Goal: Information Seeking & Learning: Check status

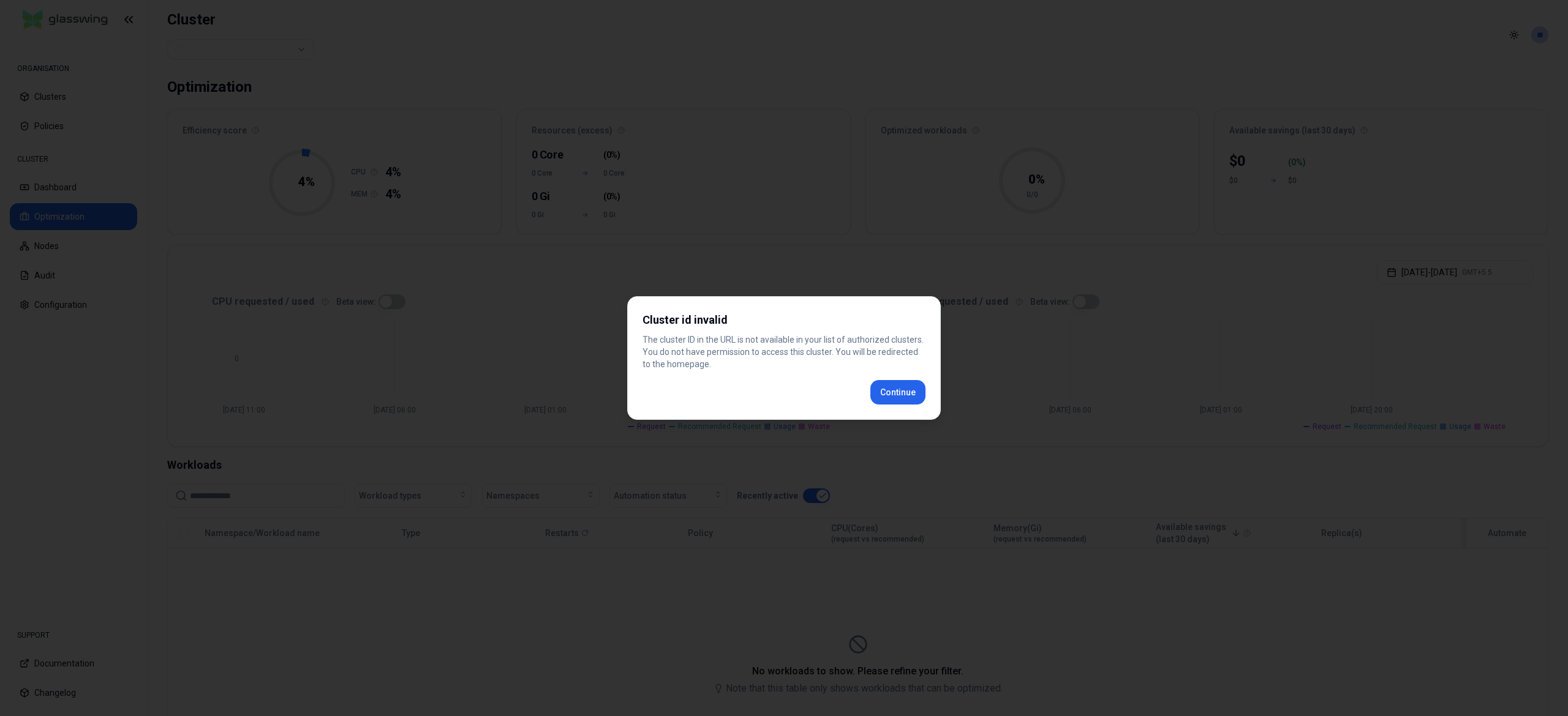
click at [887, 398] on div "Cluster id invalid The cluster ID in the URL is not available in your list of a…" at bounding box center [783, 358] width 314 height 124
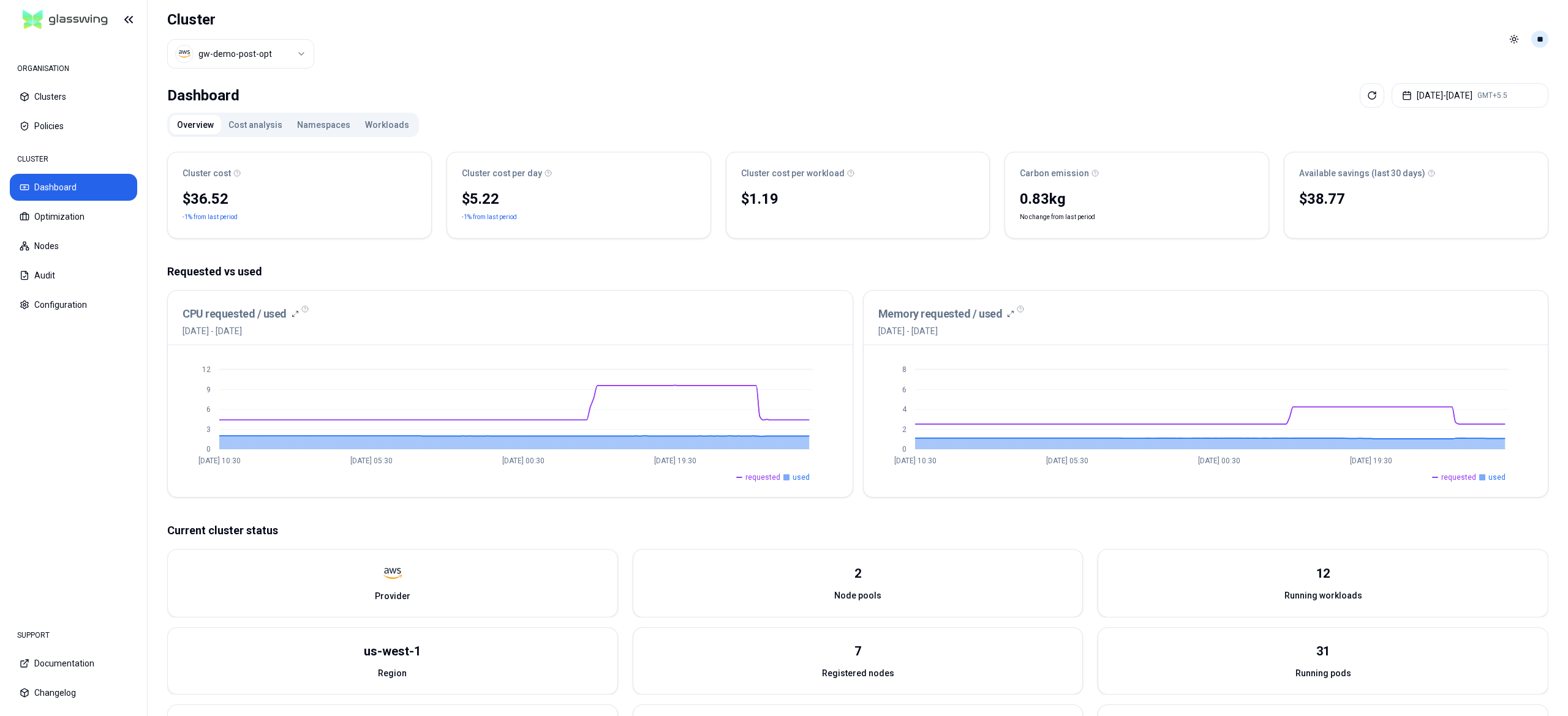
click at [783, 39] on html "ORGANISATION Clusters Policies CLUSTER Dashboard Optimization Nodes Audit Confi…" at bounding box center [784, 358] width 1568 height 716
click at [783, 133] on html "ORGANISATION Clusters Policies CLUSTER Dashboard Optimization Nodes Audit Confi…" at bounding box center [784, 358] width 1568 height 716
click at [783, 37] on html "ORGANISATION Clusters Policies CLUSTER Dashboard Optimization Nodes Audit Confi…" at bounding box center [784, 358] width 1568 height 716
click at [783, 122] on div "Logout" at bounding box center [1480, 127] width 131 height 20
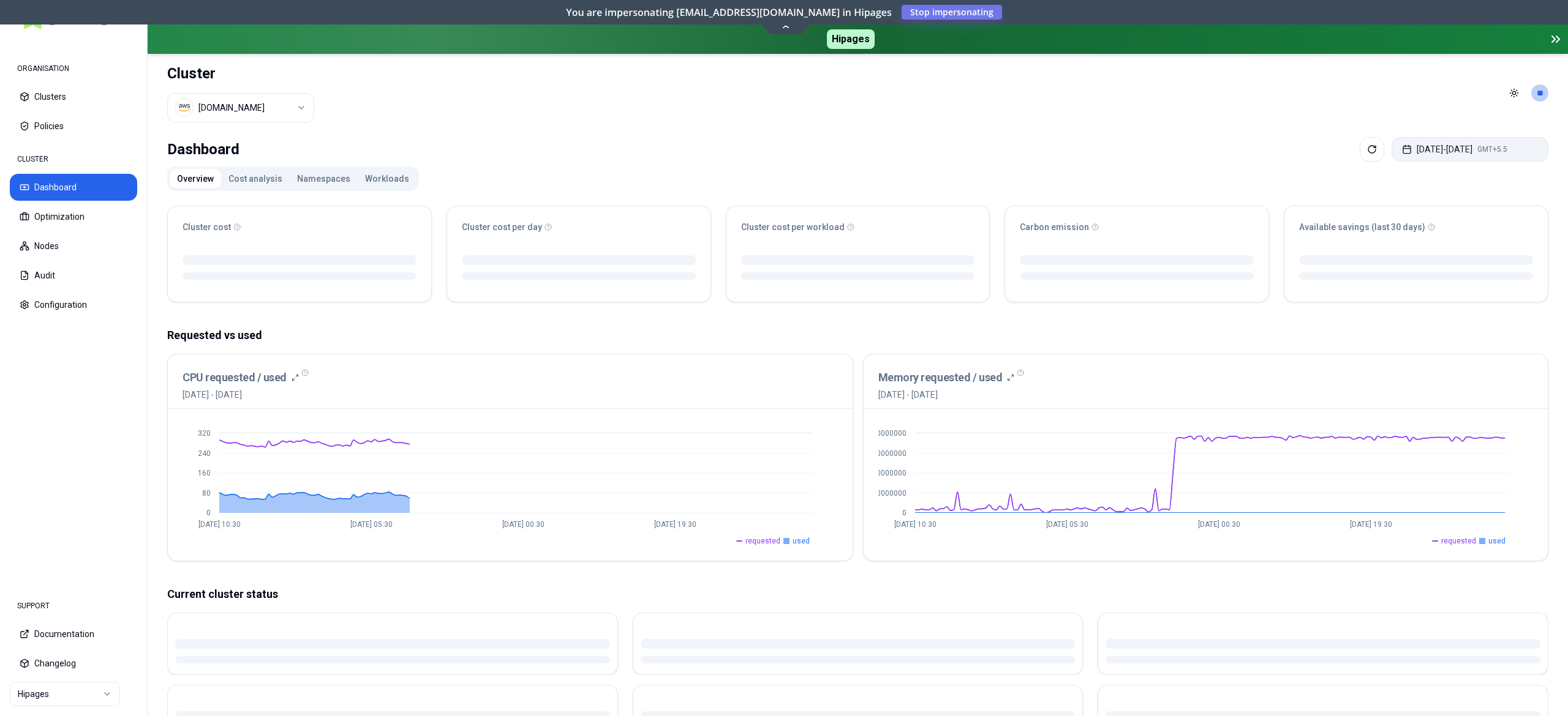
click at [1454, 150] on button "Sep 08, 2025 - Sep 15, 2025 GMT+5.5" at bounding box center [1470, 150] width 157 height 25
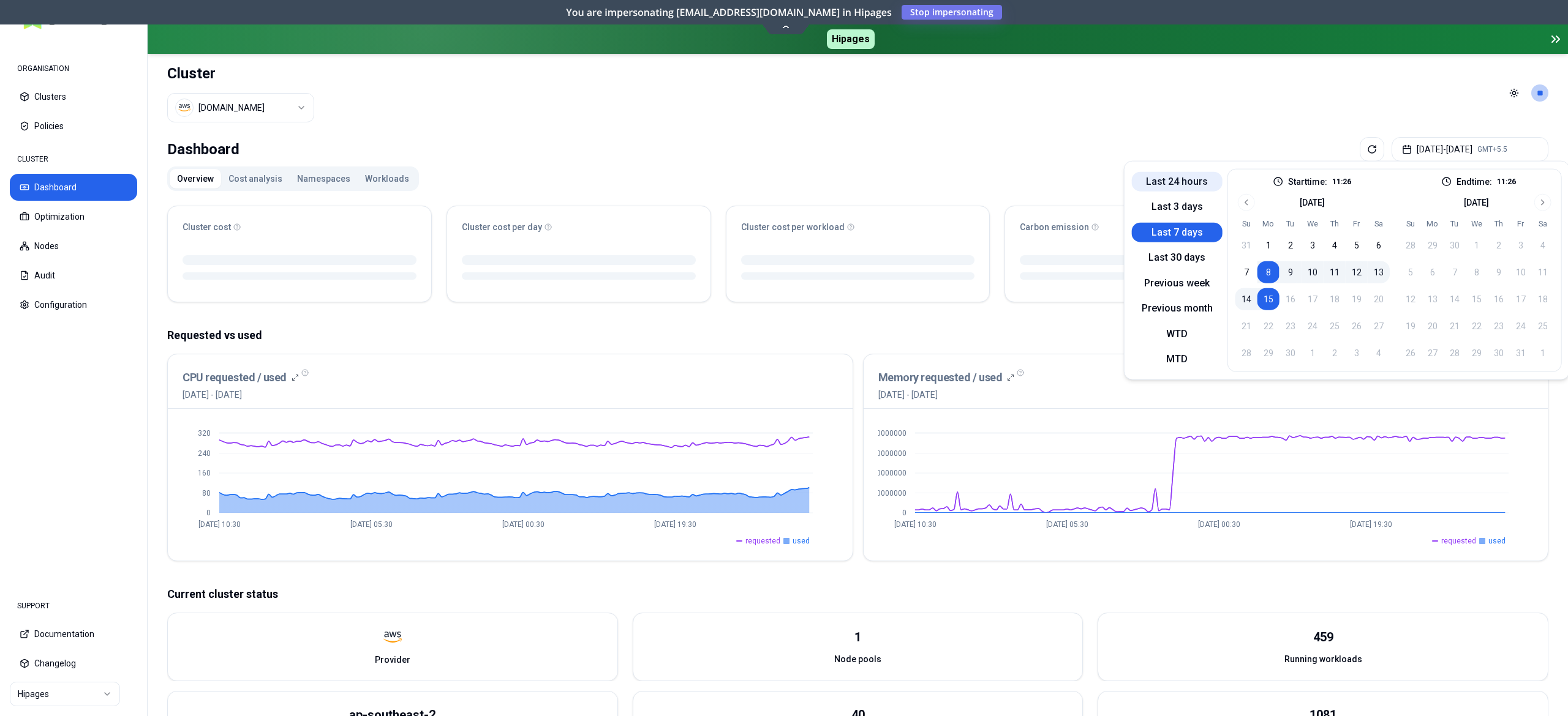
click at [1159, 173] on button "Last 24 hours" at bounding box center [1177, 181] width 91 height 20
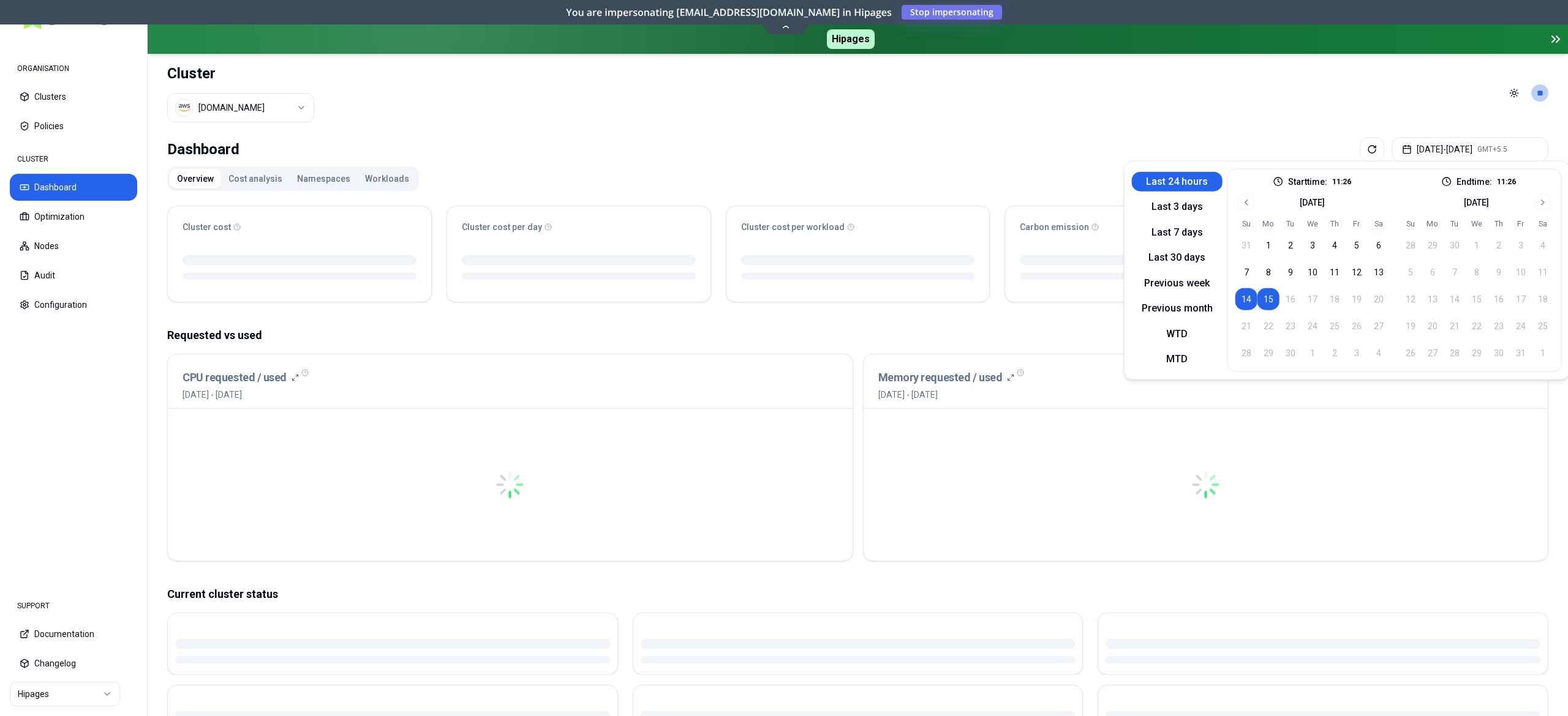
click at [1025, 162] on div "Dashboard Sep 14, 2025 - Sep 15, 2025 GMT+5.5 Overview Cost analysis Namespaces…" at bounding box center [858, 543] width 1420 height 821
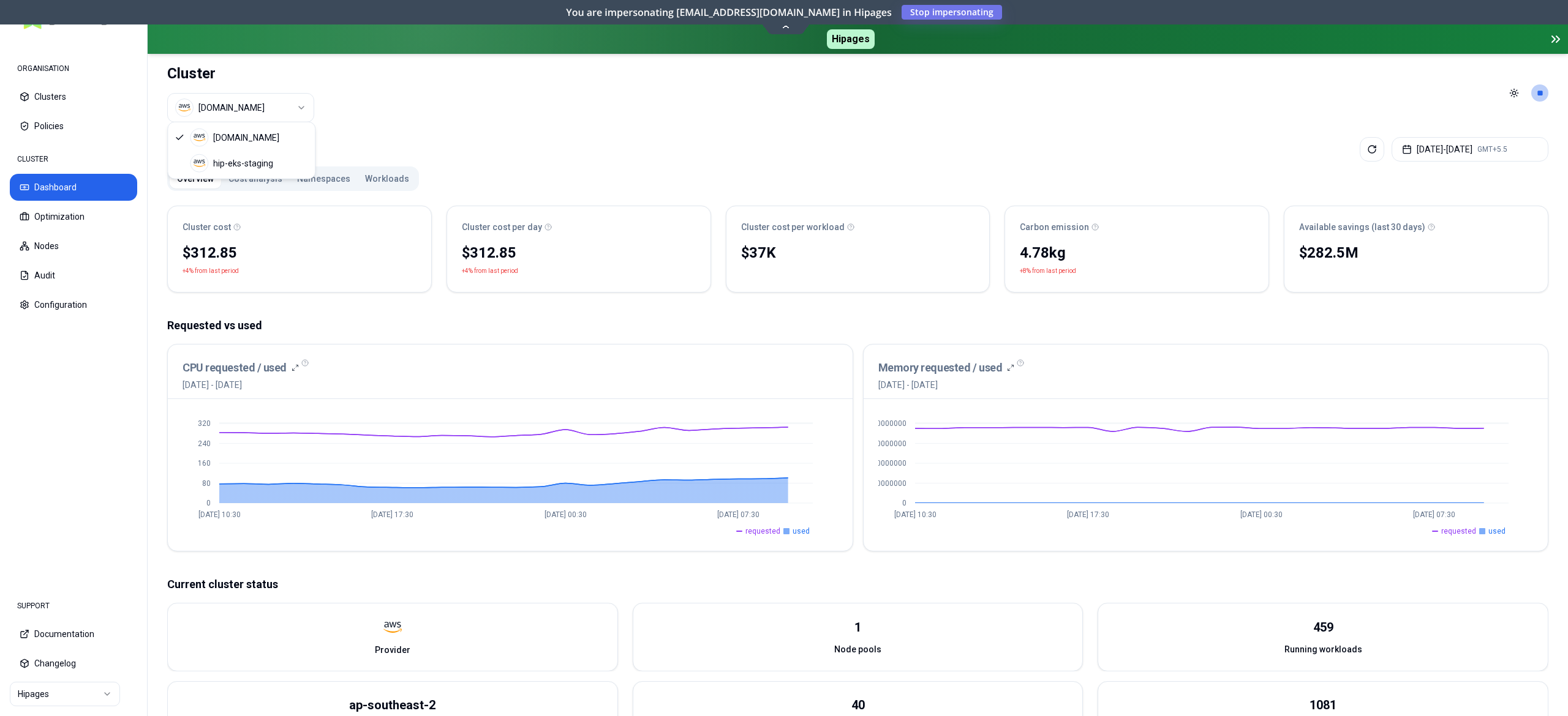
click at [262, 110] on html "ORGANISATION Clusters Policies CLUSTER Dashboard Optimization Nodes Audit Confi…" at bounding box center [784, 358] width 1568 height 716
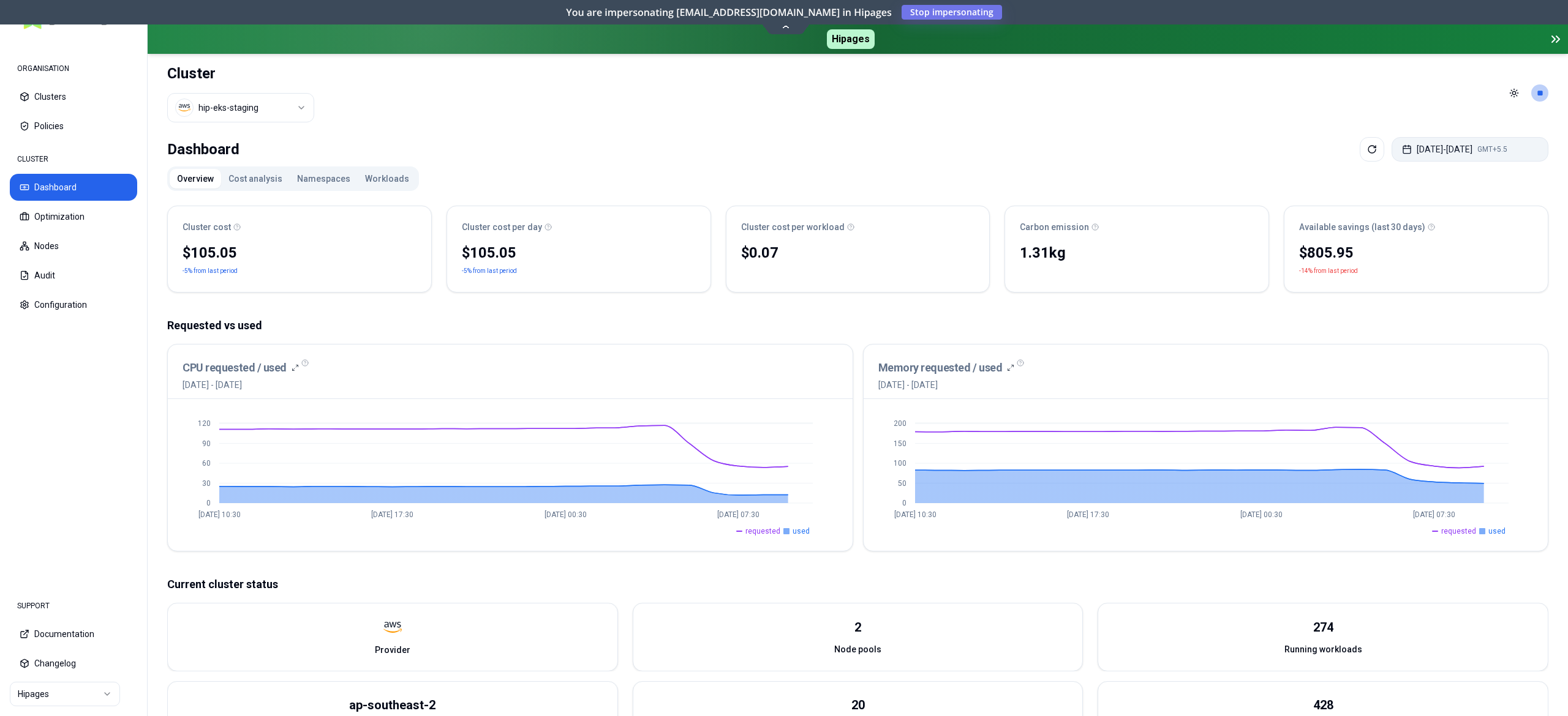
click at [1433, 153] on button "Sep 14, 2025 - Sep 15, 2025 GMT+5.5" at bounding box center [1470, 150] width 157 height 25
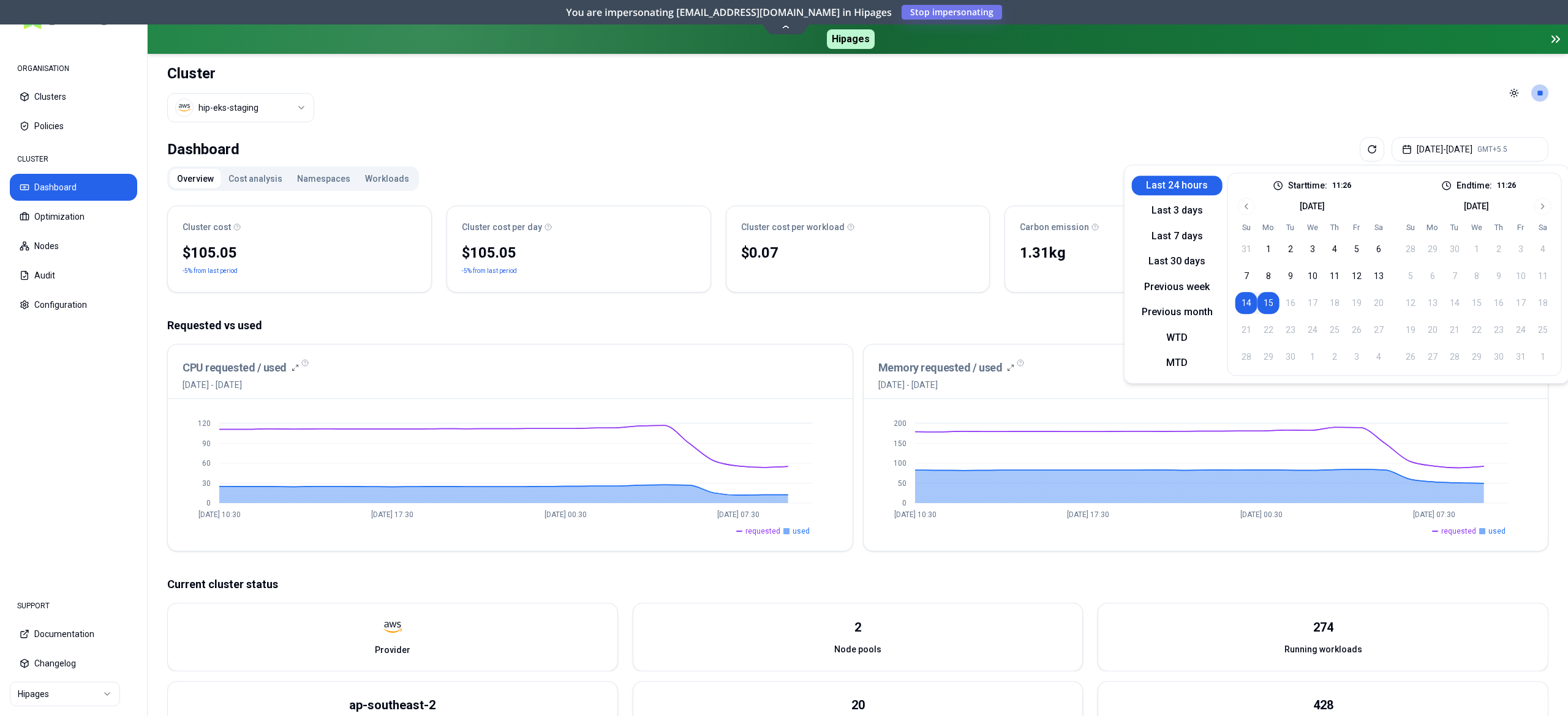
click at [1187, 181] on button "Last 24 hours" at bounding box center [1177, 185] width 91 height 20
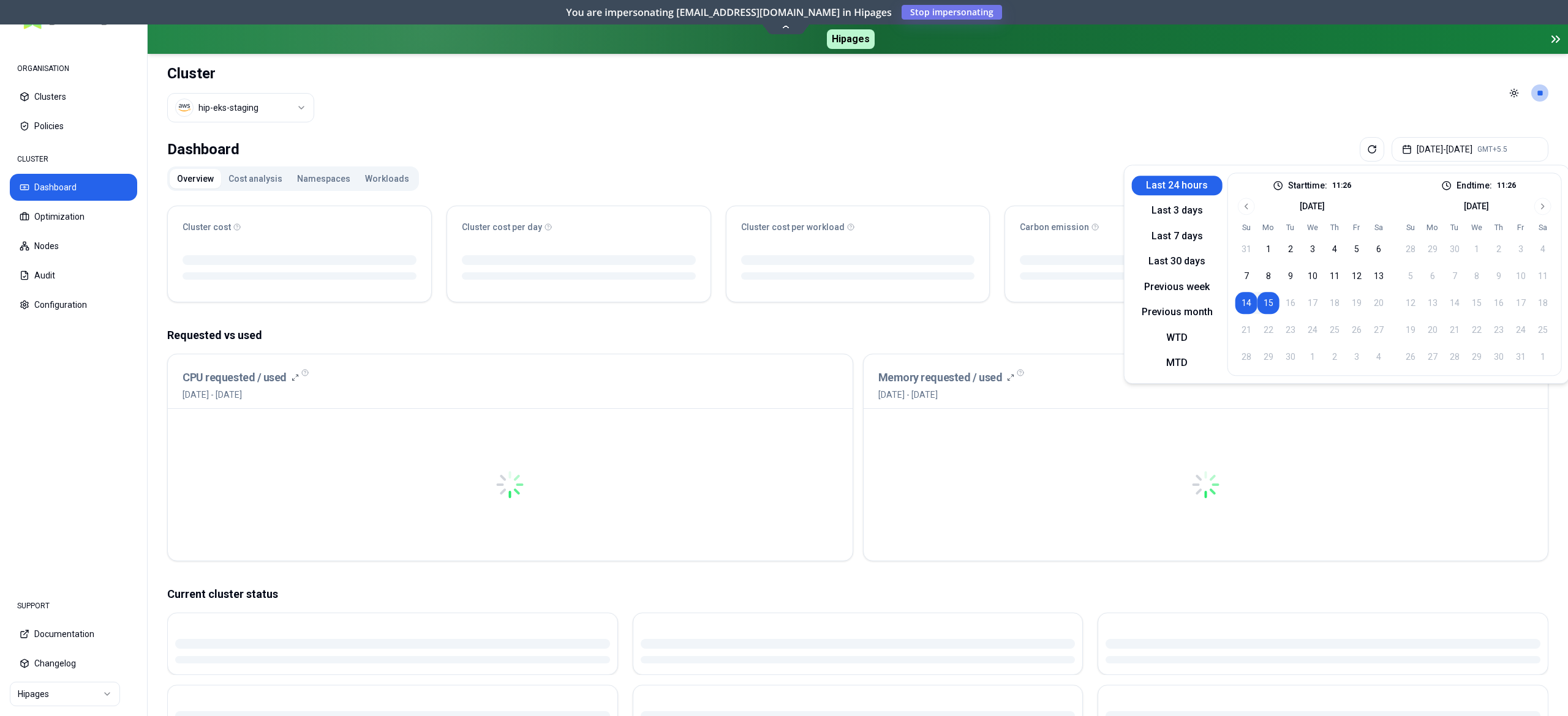
click at [971, 154] on div "Dashboard Sep 14, 2025 - Sep 15, 2025 GMT+5.5" at bounding box center [858, 150] width 1381 height 25
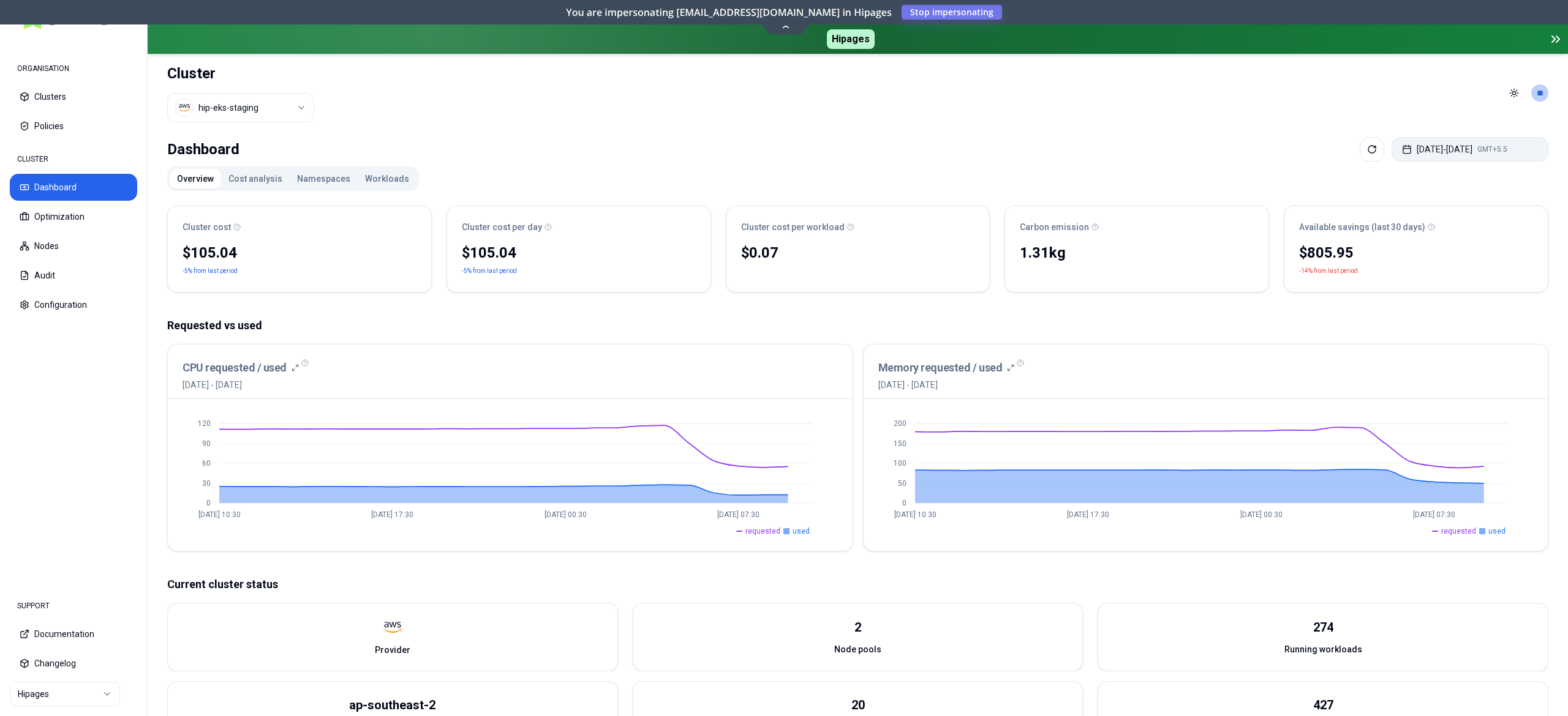
drag, startPoint x: 1469, startPoint y: 135, endPoint x: 1463, endPoint y: 149, distance: 15.2
click at [1468, 136] on div "Dashboard Sep 14, 2025 - Sep 15, 2025 GMT+5.5 Overview Cost analysis Namespaces…" at bounding box center [858, 544] width 1420 height 823
click at [1463, 149] on button "Sep 14, 2025 - Sep 15, 2025 GMT+5.5" at bounding box center [1470, 150] width 157 height 25
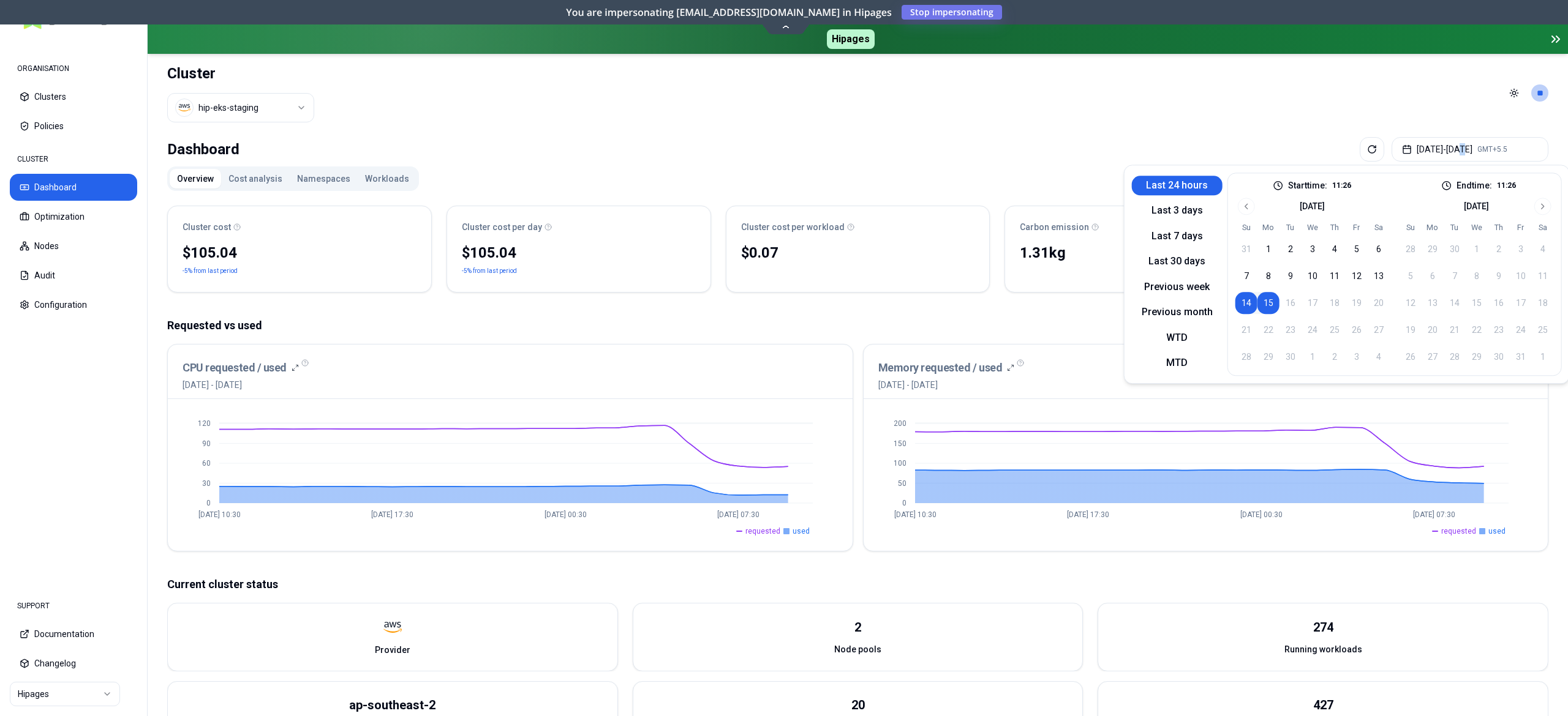
click at [1273, 301] on button "15" at bounding box center [1268, 303] width 22 height 22
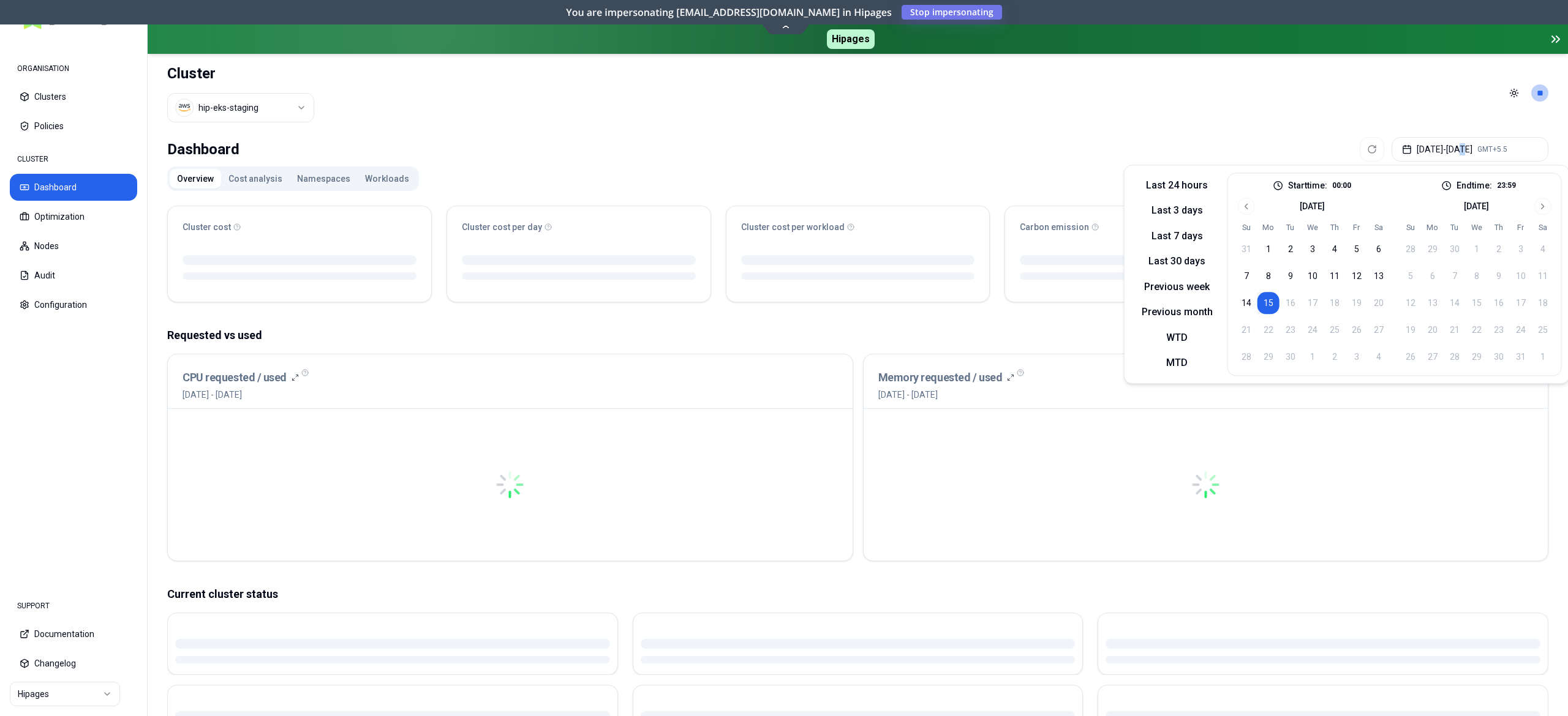
click at [1273, 301] on button "15" at bounding box center [1268, 303] width 22 height 22
click at [956, 139] on div "Dashboard Sep 15, 2025 - Sep 15, 2025 GMT+5.5" at bounding box center [858, 150] width 1381 height 25
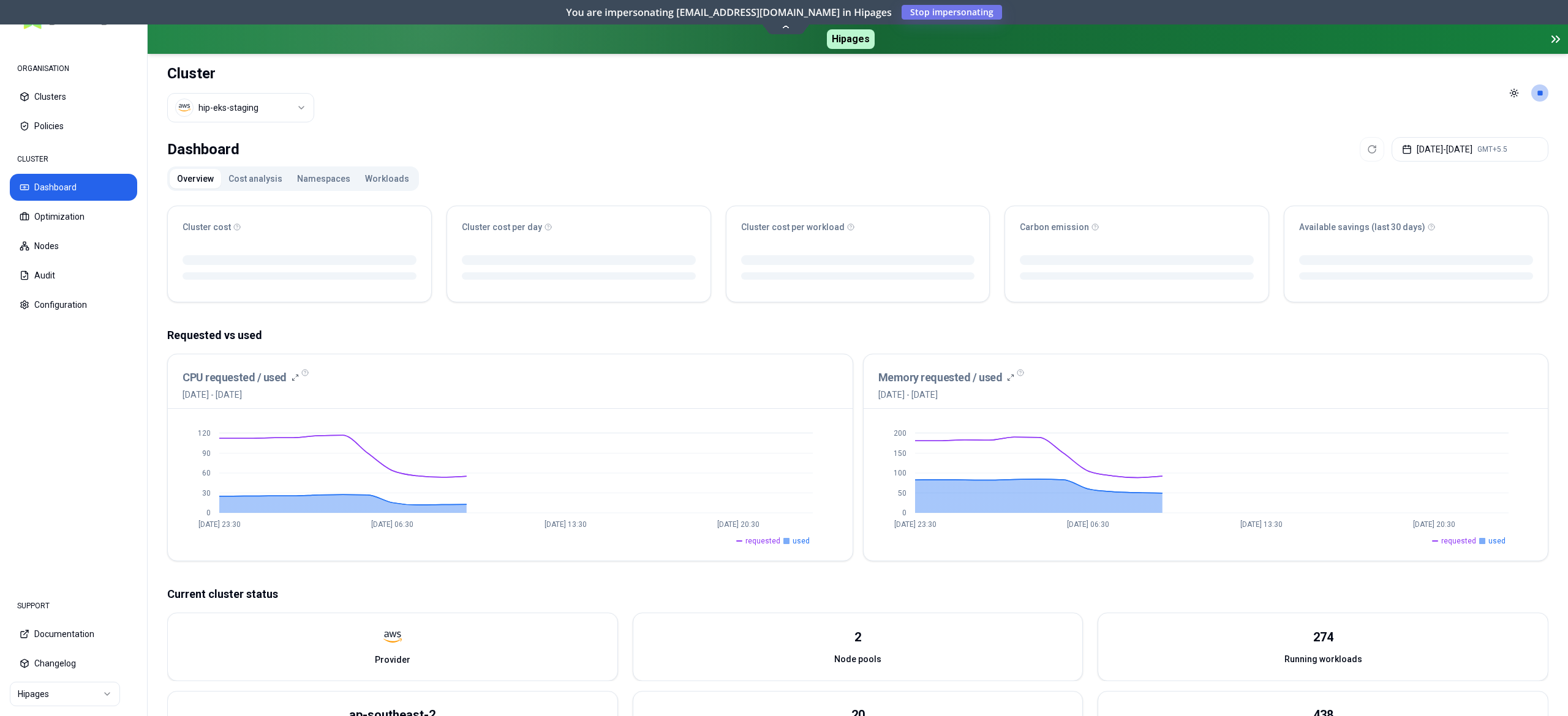
click at [290, 115] on html "ORGANISATION Clusters Policies CLUSTER Dashboard Optimization Nodes Audit Confi…" at bounding box center [784, 358] width 1568 height 716
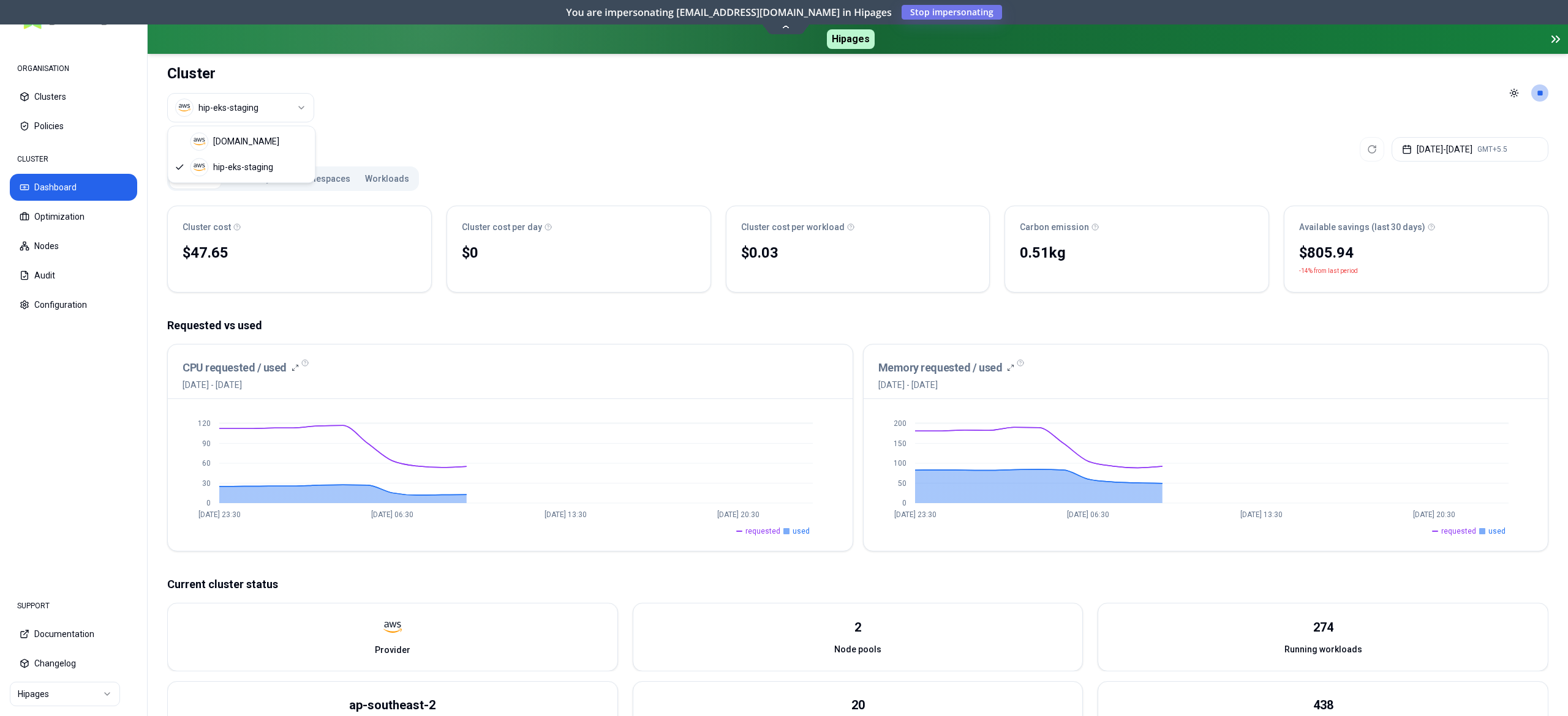
click at [249, 100] on html "ORGANISATION Clusters Policies CLUSTER Dashboard Optimization Nodes Audit Confi…" at bounding box center [784, 358] width 1568 height 716
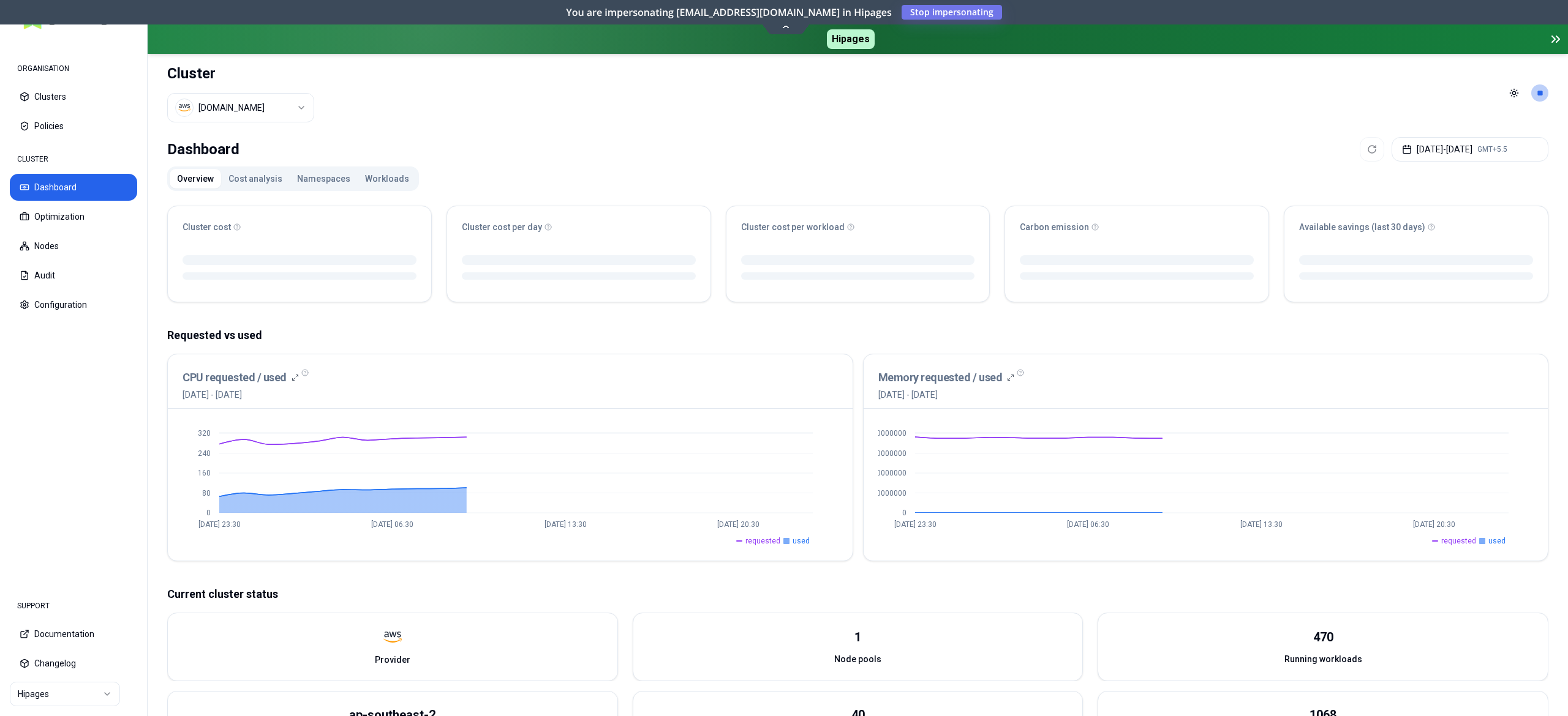
click at [256, 115] on html "ORGANISATION Clusters Policies CLUSTER Dashboard Optimization Nodes Audit Confi…" at bounding box center [784, 358] width 1568 height 716
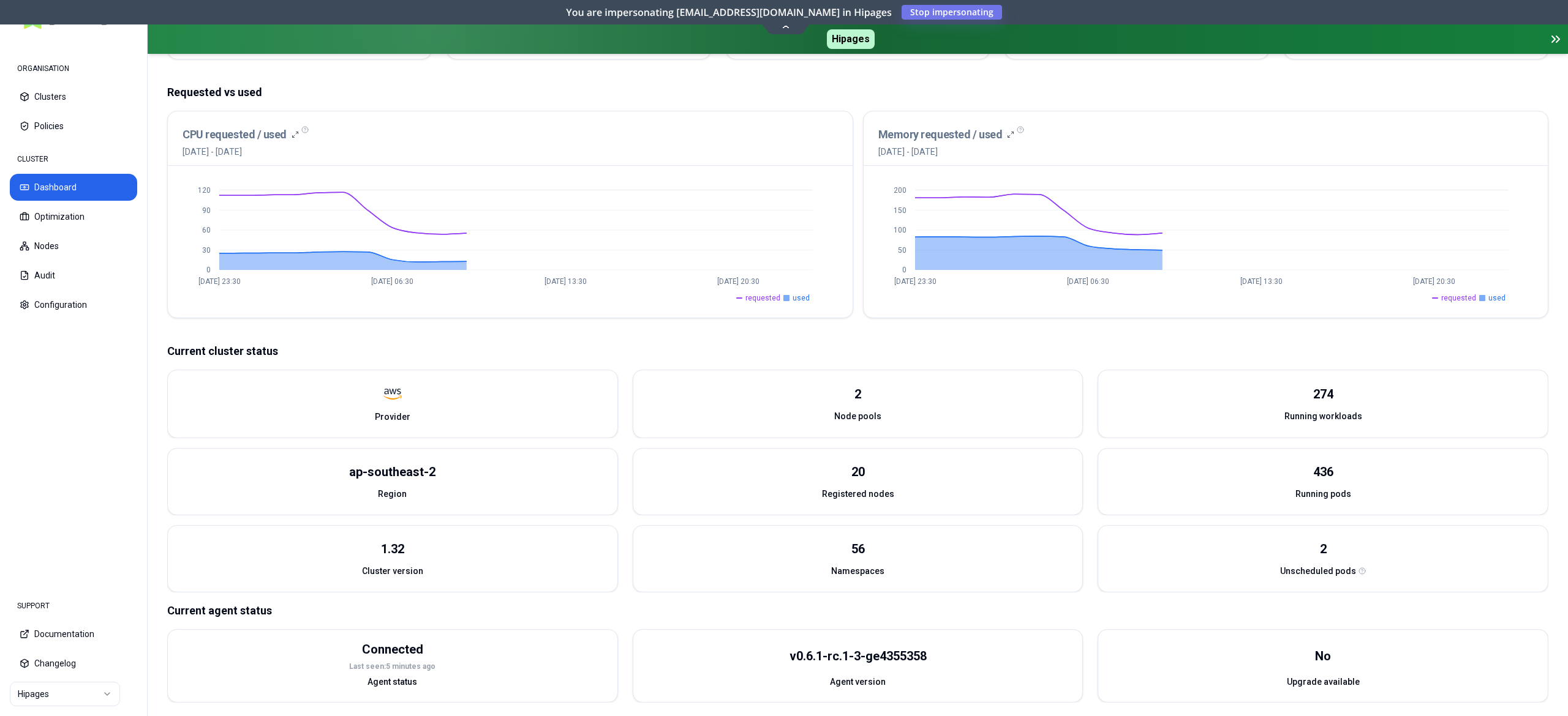
scroll to position [245, 0]
click at [55, 217] on button "Optimization" at bounding box center [73, 216] width 127 height 27
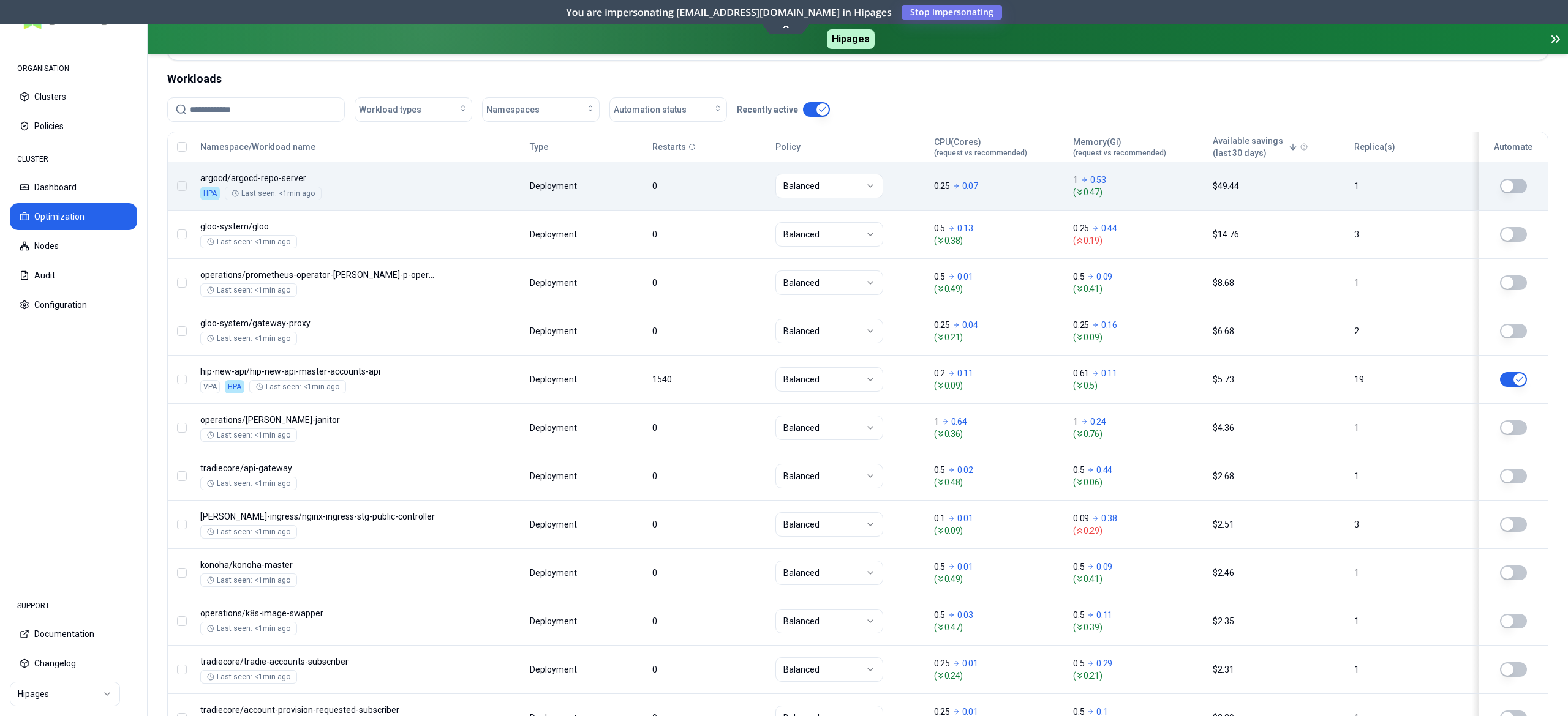
scroll to position [450, 0]
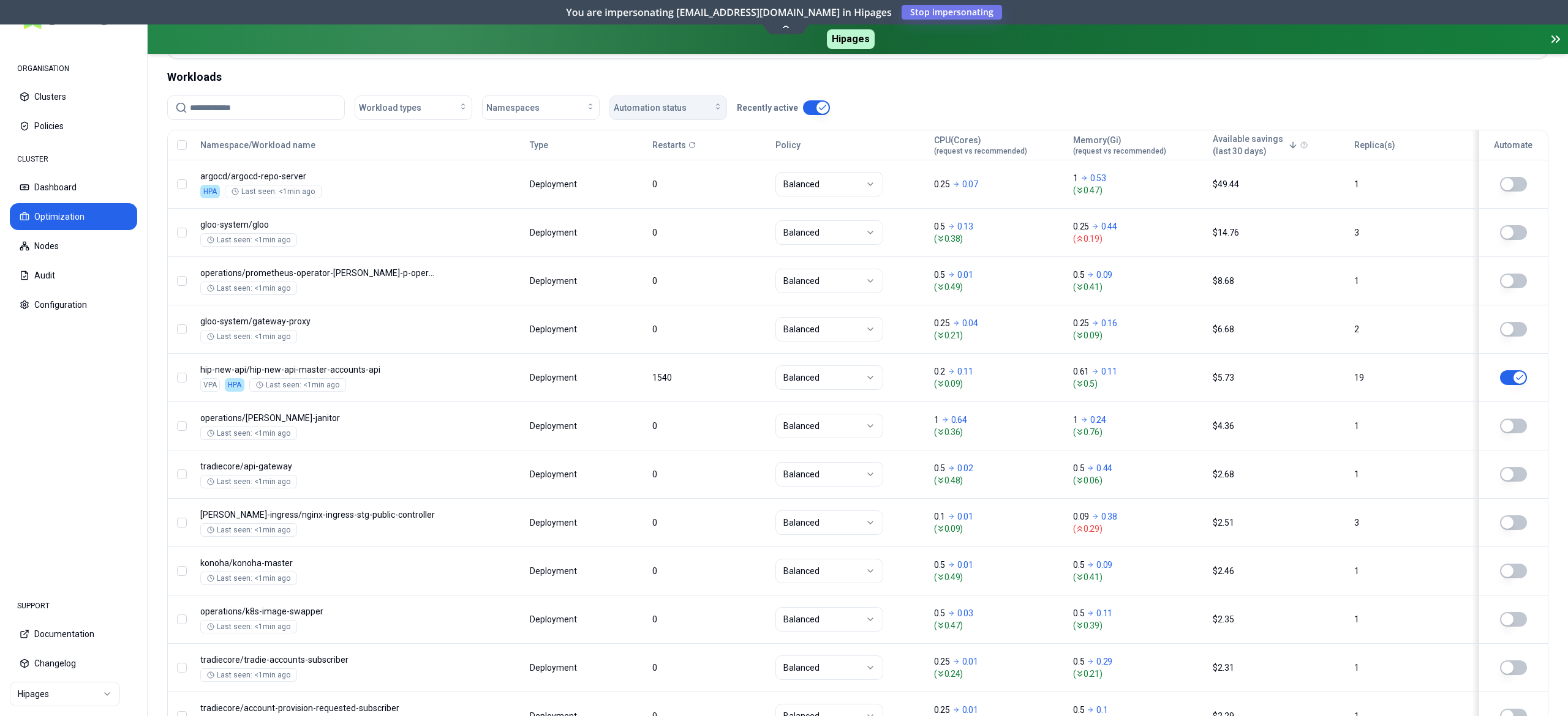
click at [635, 107] on span "Automation status" at bounding box center [650, 108] width 73 height 12
click at [626, 138] on span "on" at bounding box center [623, 137] width 10 height 12
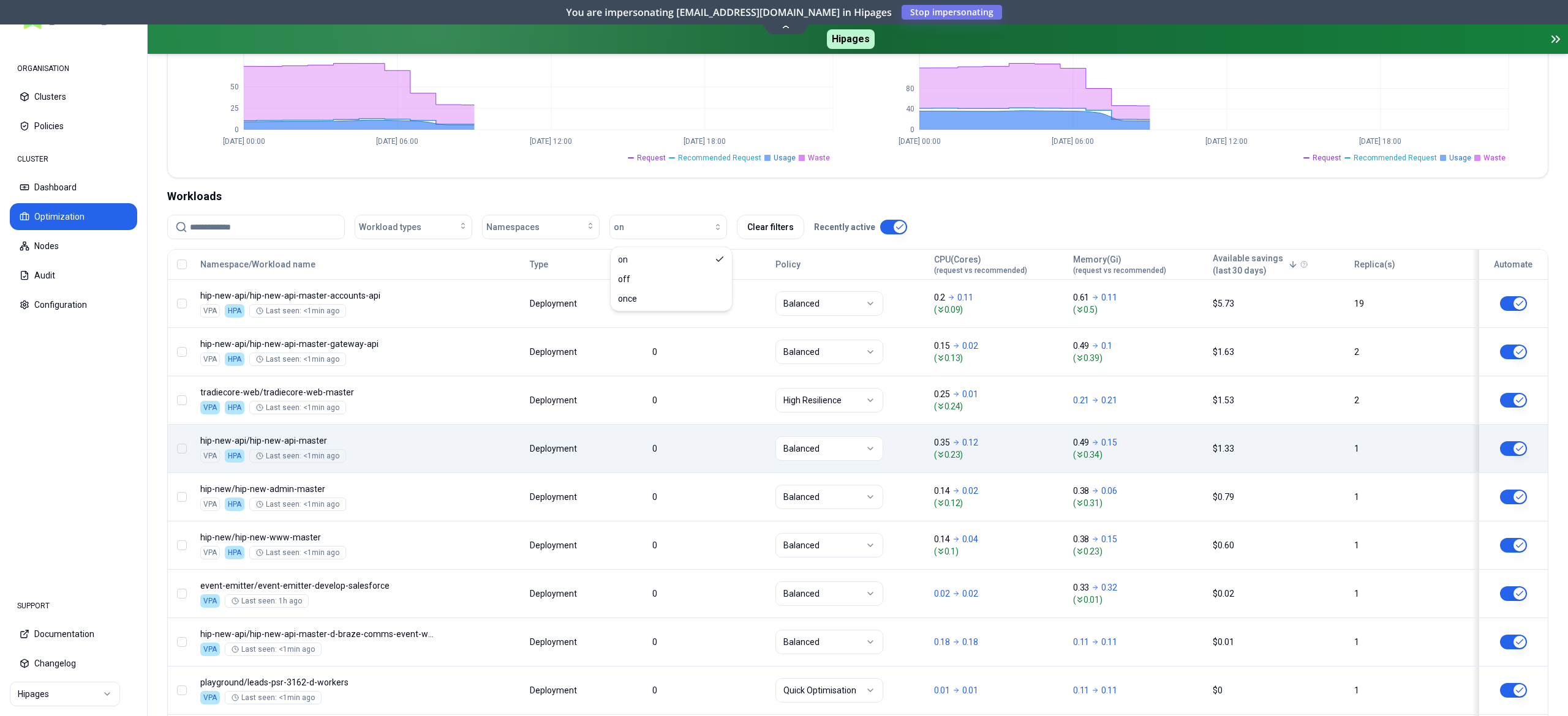
scroll to position [328, 0]
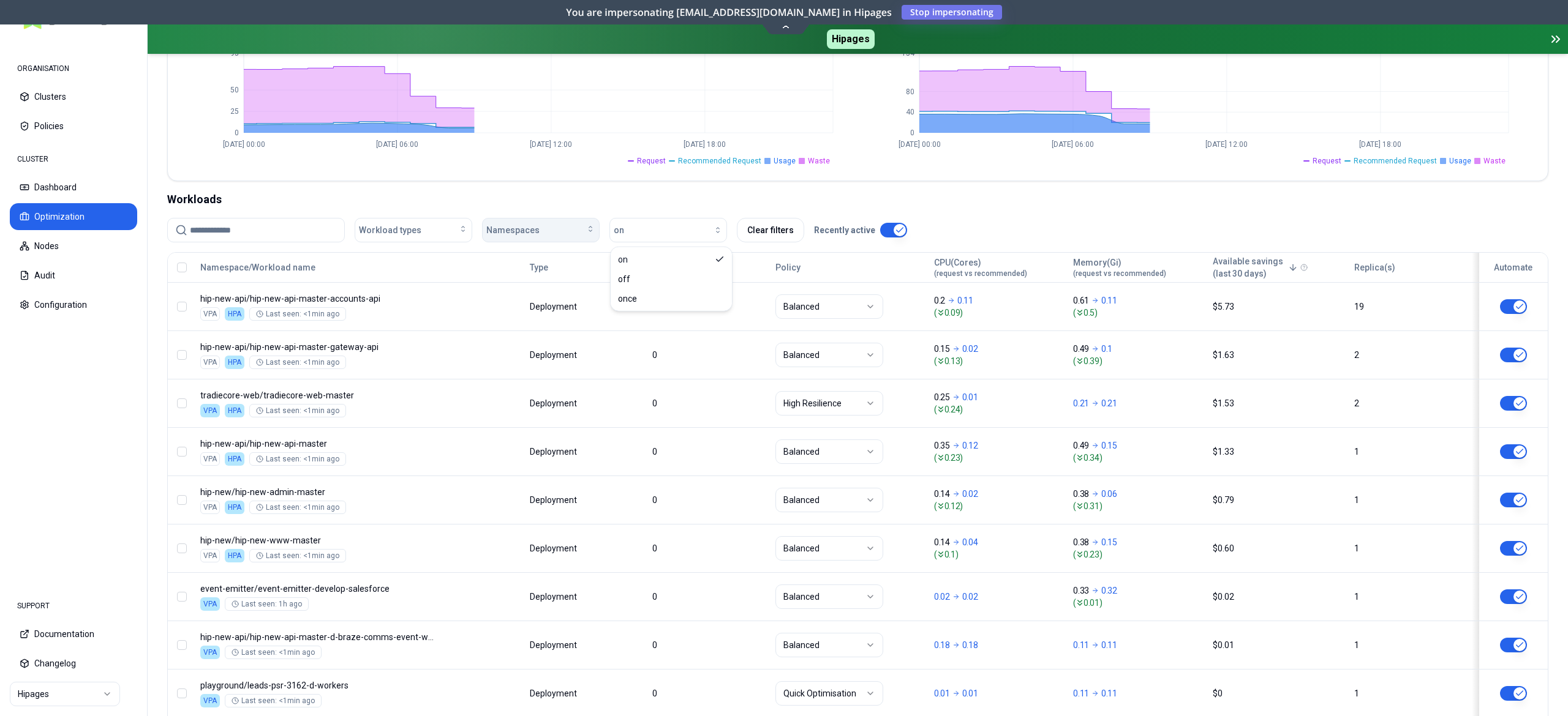
click at [527, 232] on span "Namespaces" at bounding box center [513, 230] width 53 height 12
click at [520, 393] on span "playground" at bounding box center [513, 398] width 44 height 12
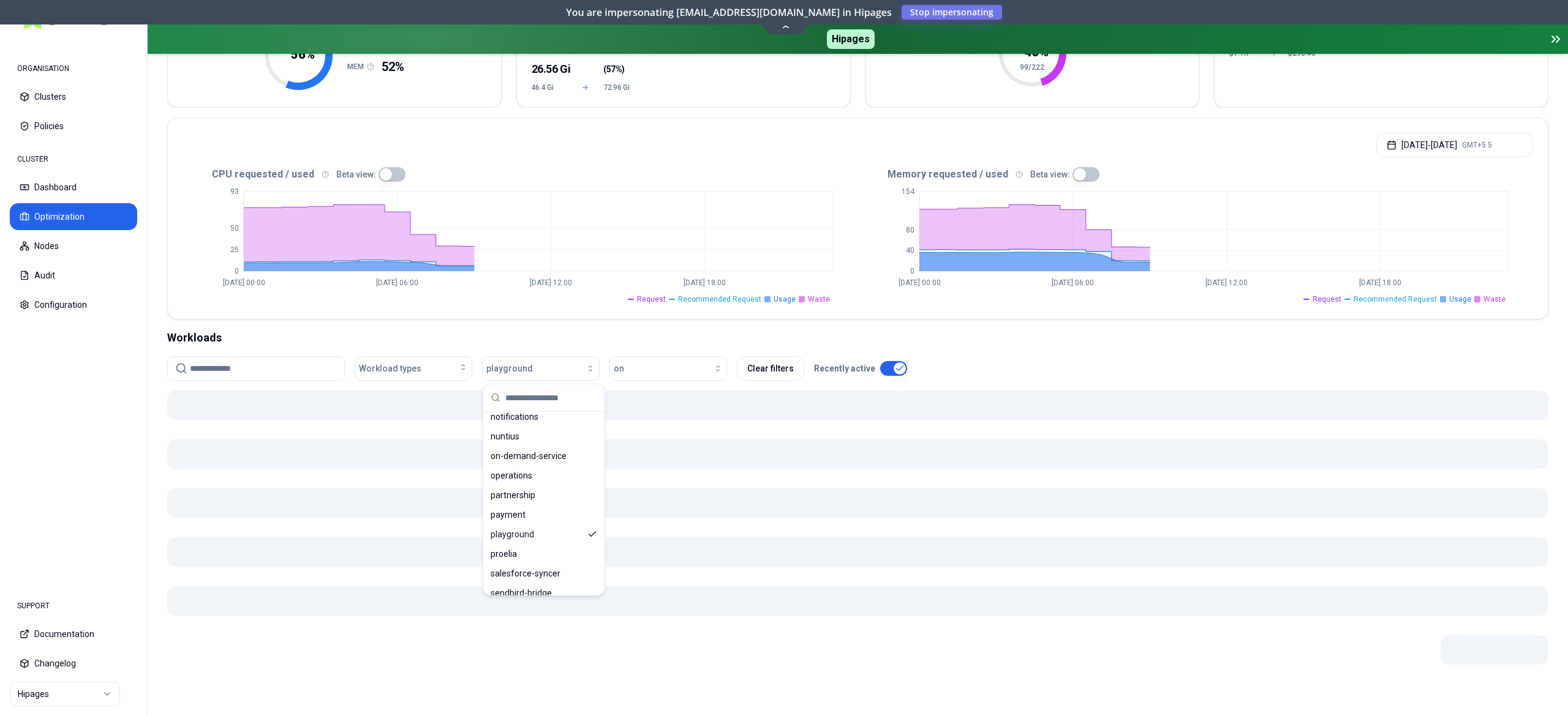
scroll to position [191, 0]
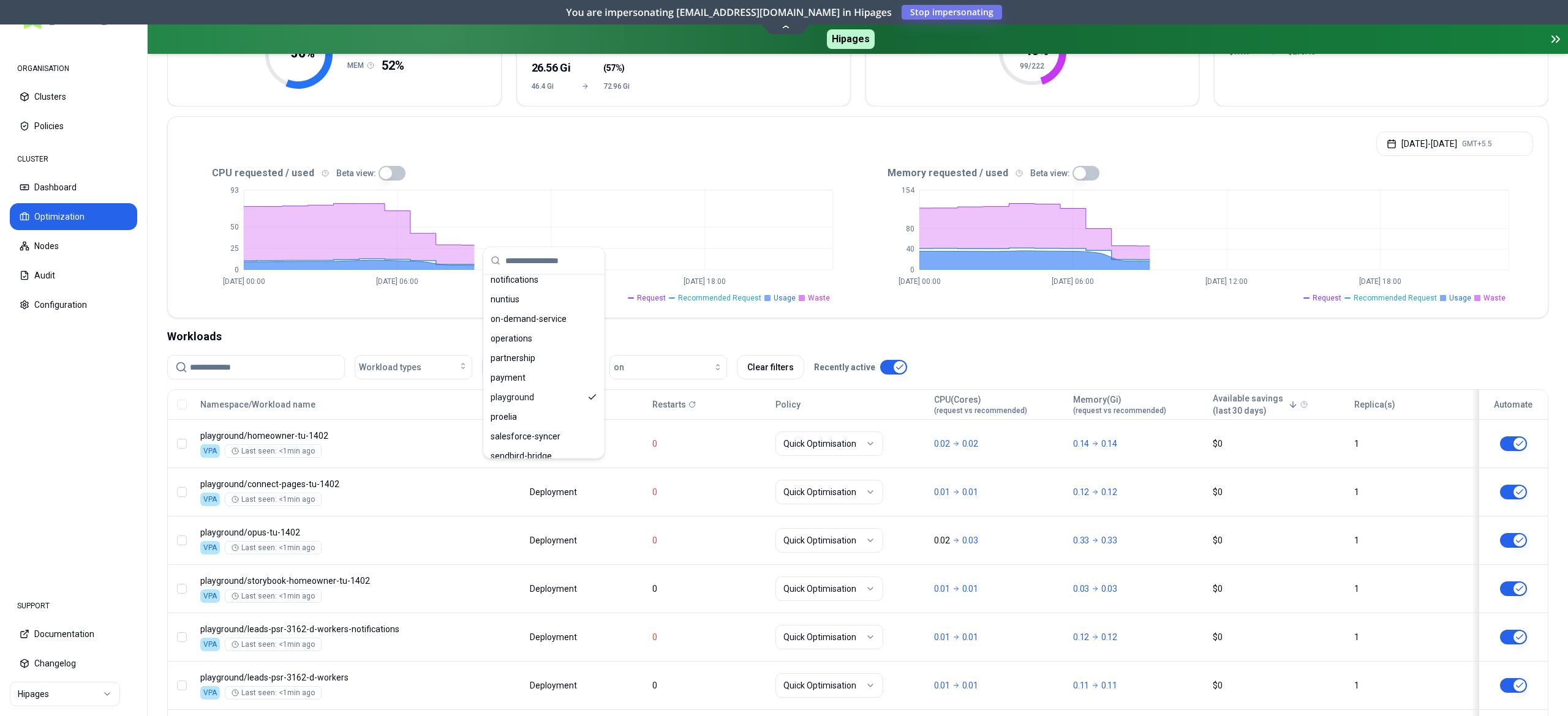
click at [79, 365] on nav "ORGANISATION Clusters Policies CLUSTER Dashboard Optimization Nodes Audit Confi…" at bounding box center [73, 311] width 147 height 545
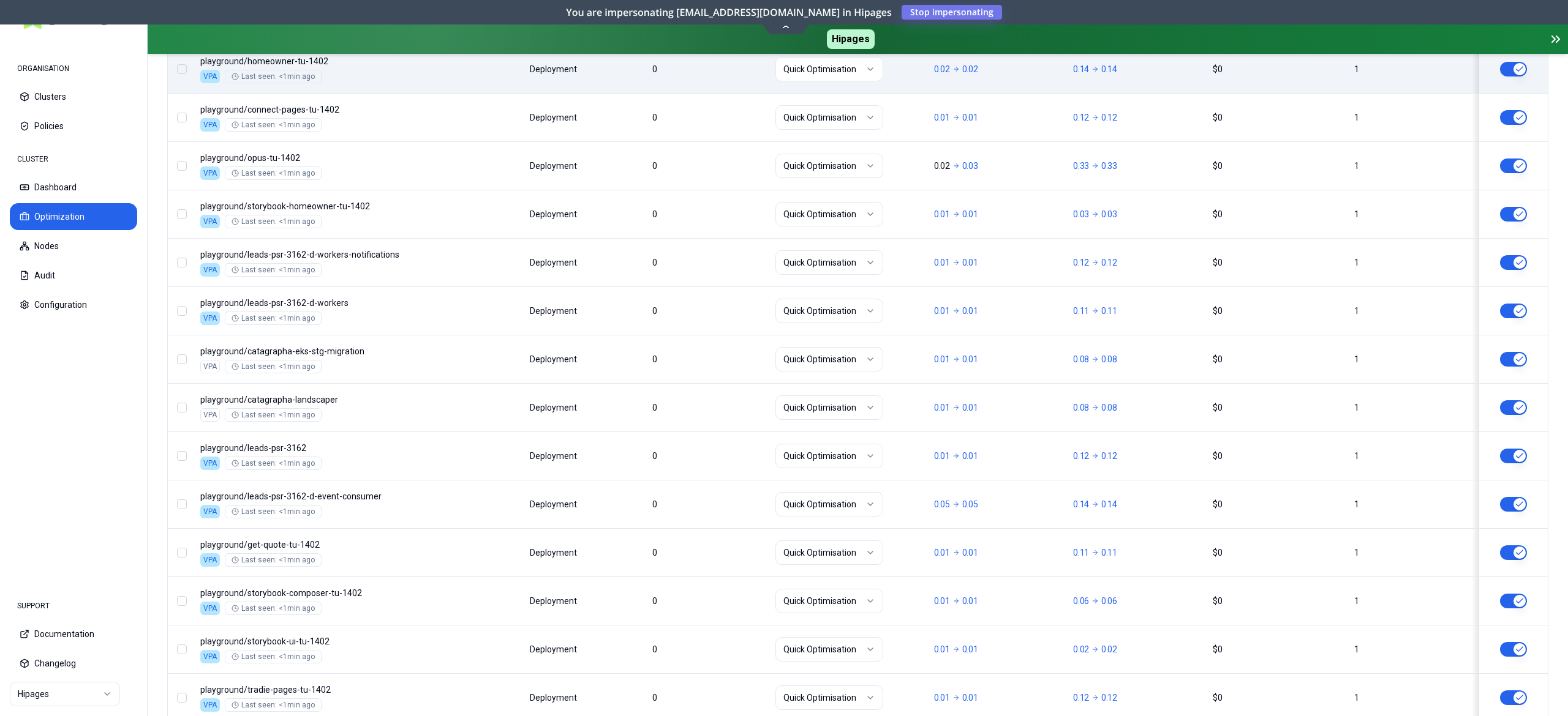
scroll to position [402, 0]
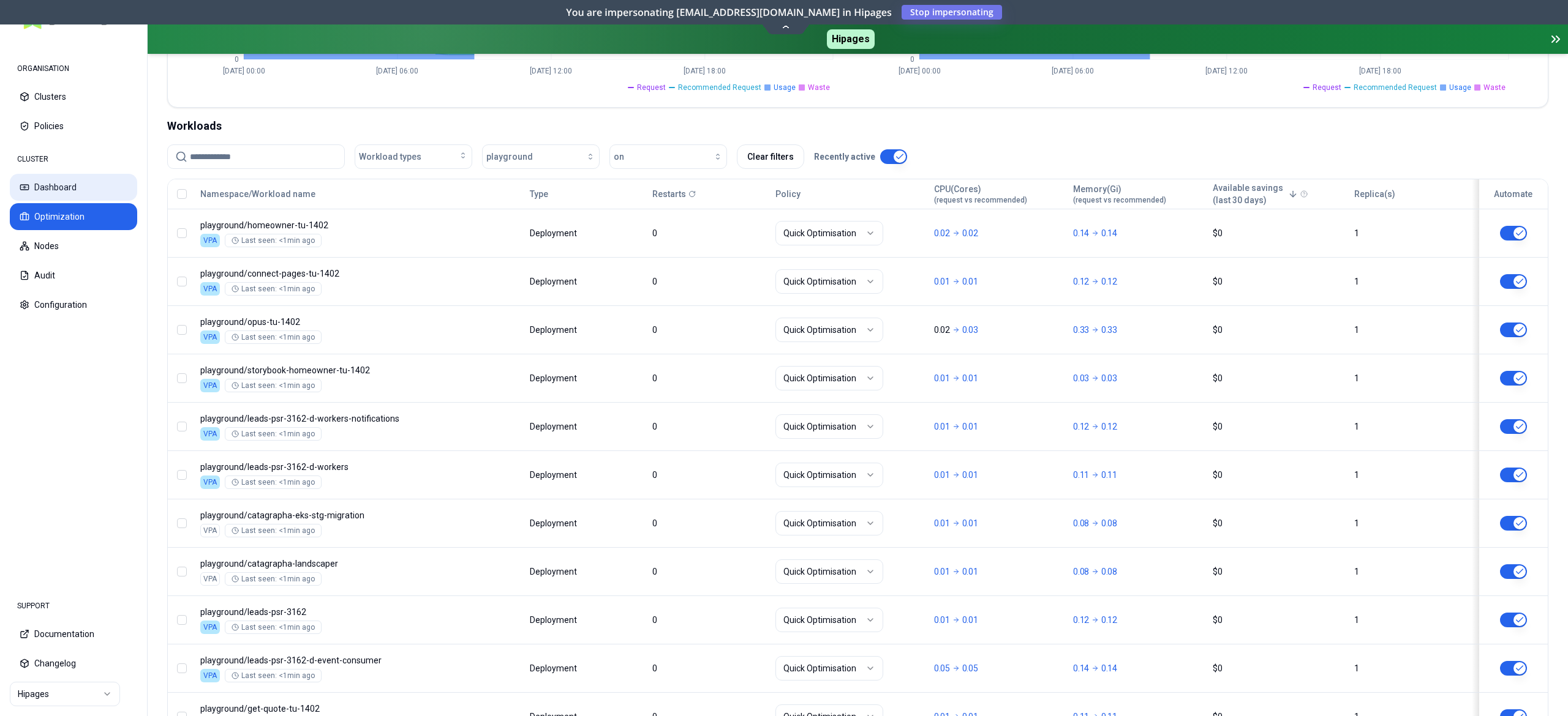
click at [53, 182] on button "Dashboard" at bounding box center [73, 187] width 127 height 27
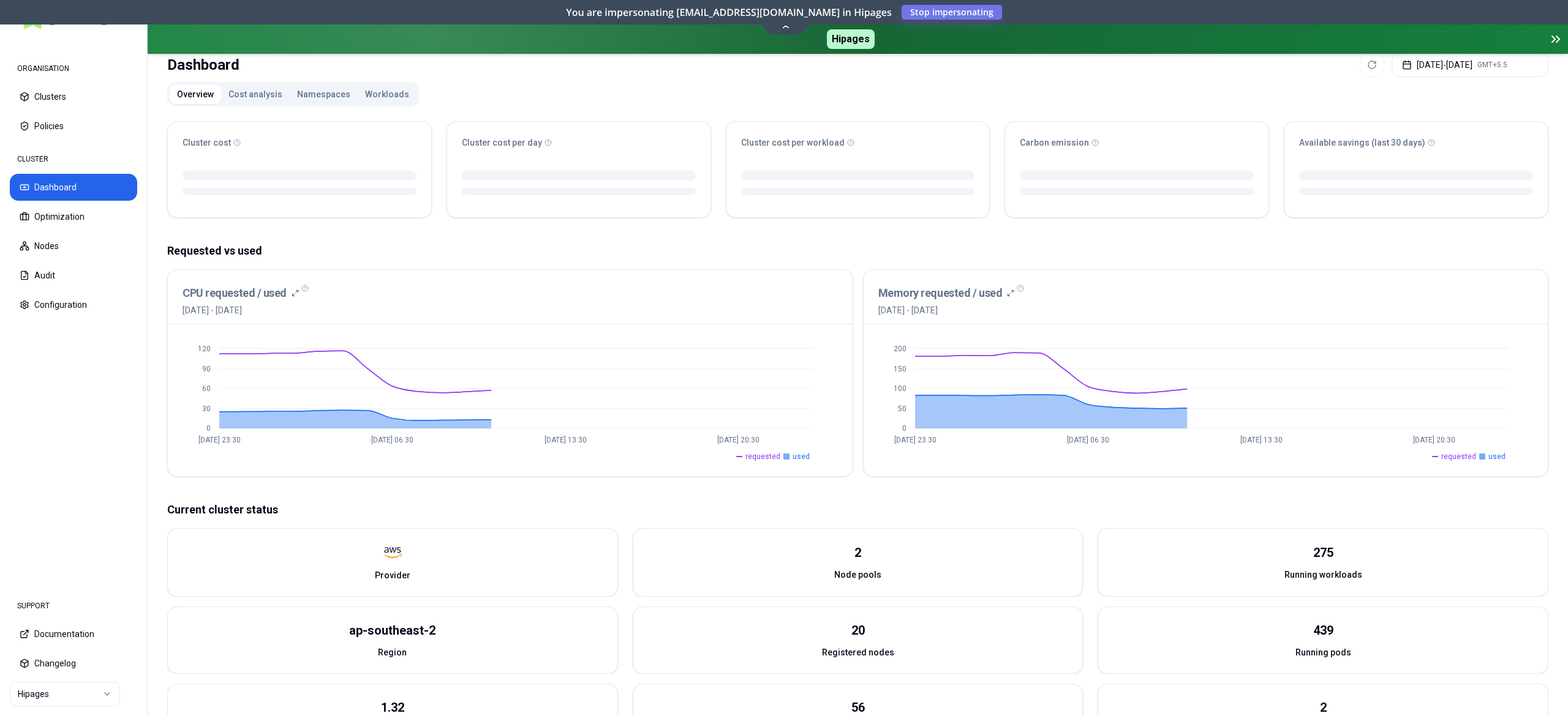
scroll to position [252, 0]
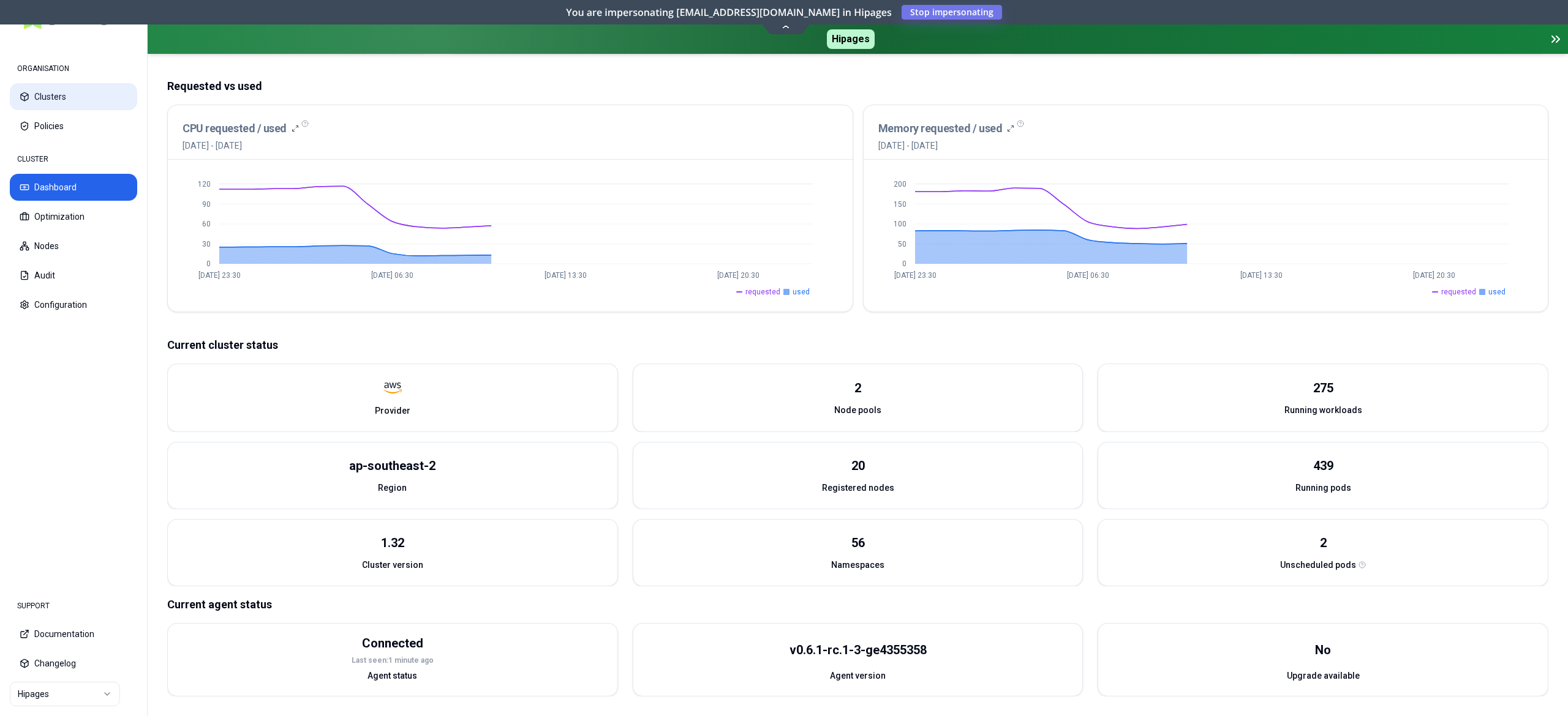
click at [55, 102] on button "Clusters" at bounding box center [73, 96] width 127 height 27
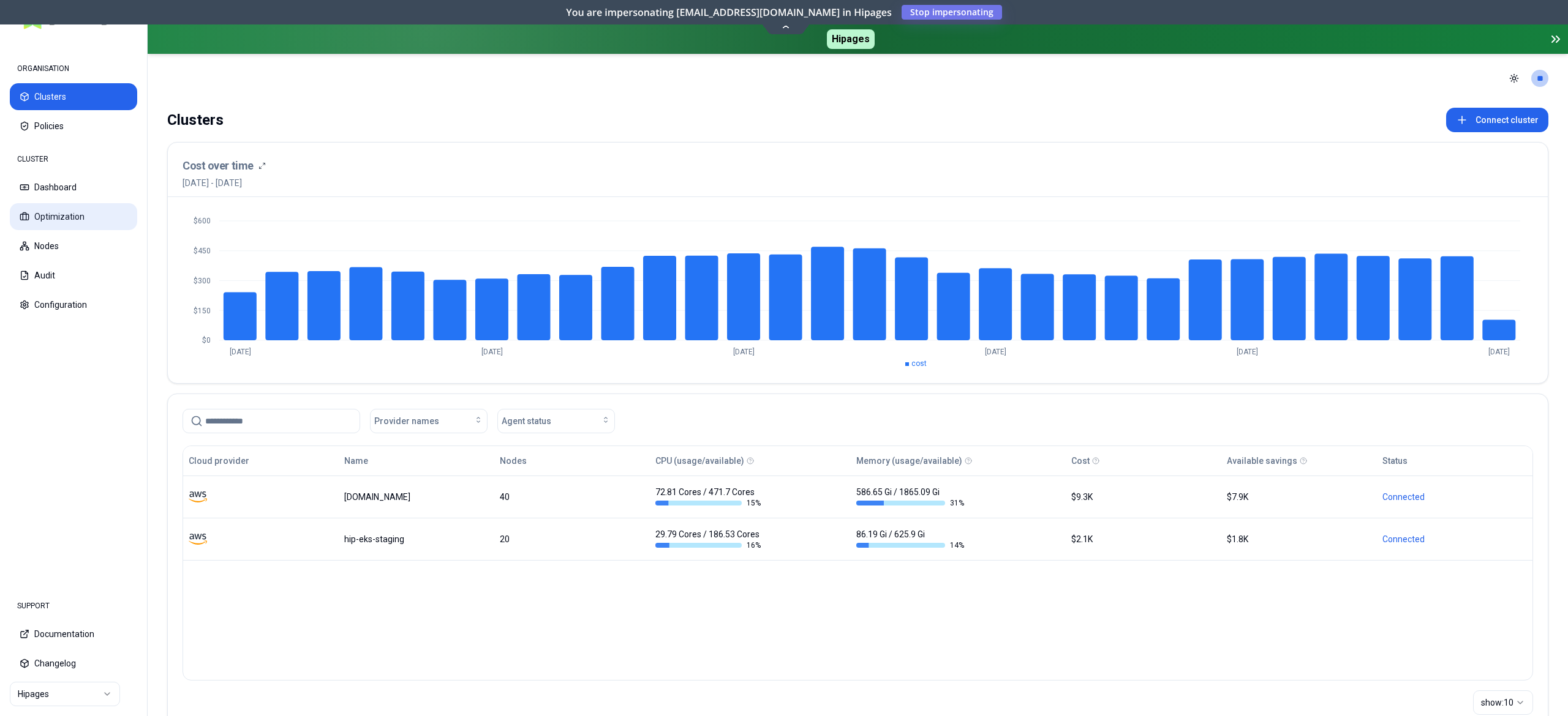
click at [52, 212] on button "Optimization" at bounding box center [73, 216] width 127 height 27
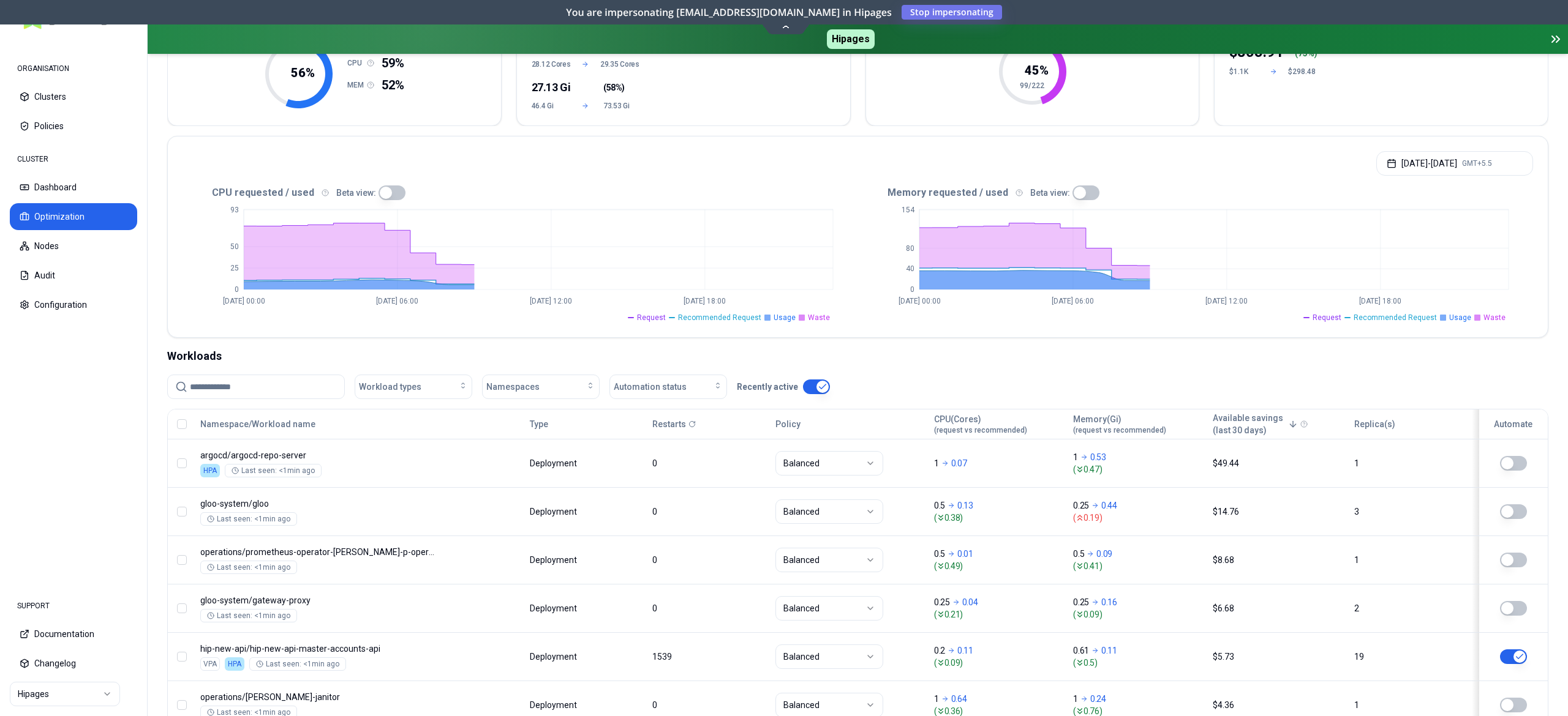
scroll to position [83, 0]
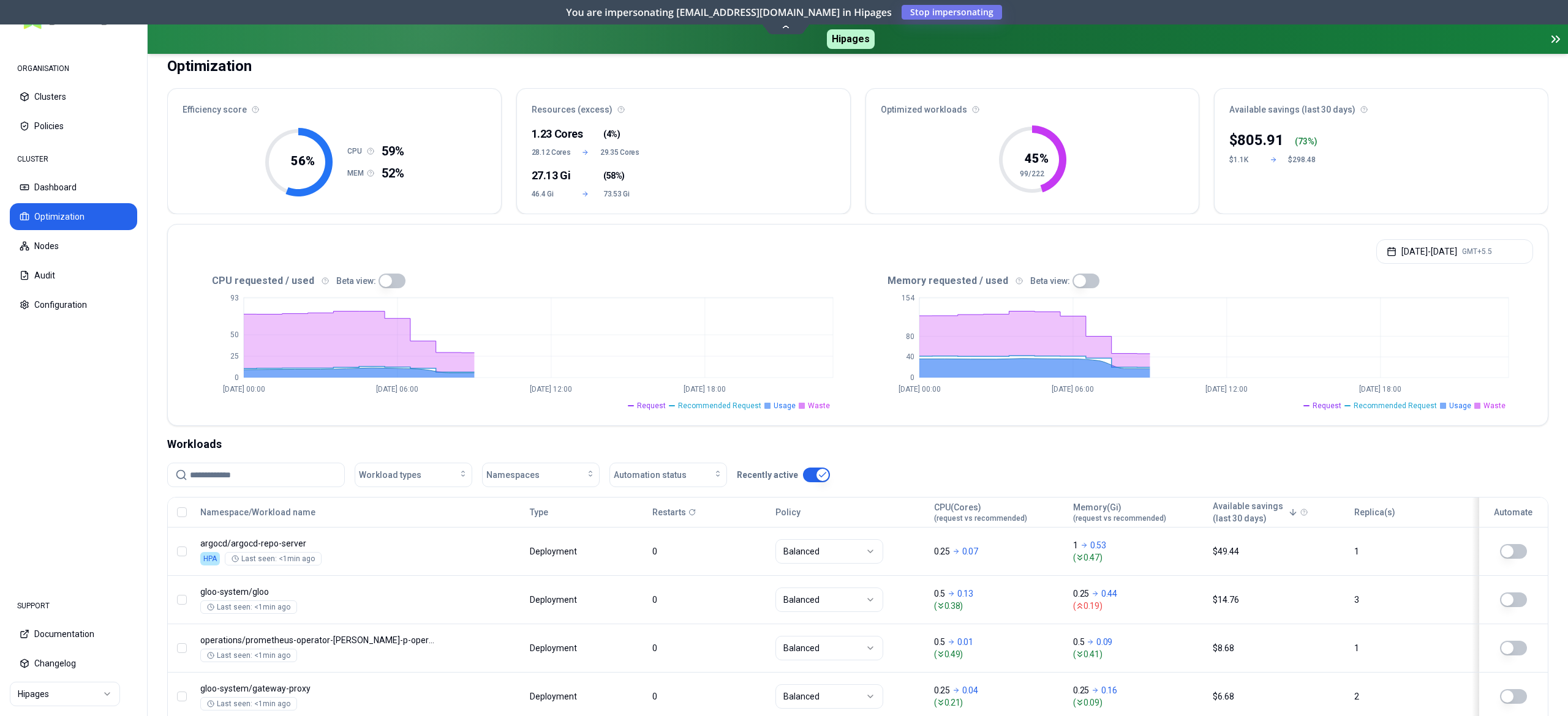
click at [390, 281] on button "button" at bounding box center [392, 281] width 27 height 15
click at [68, 191] on button "Dashboard" at bounding box center [73, 187] width 127 height 27
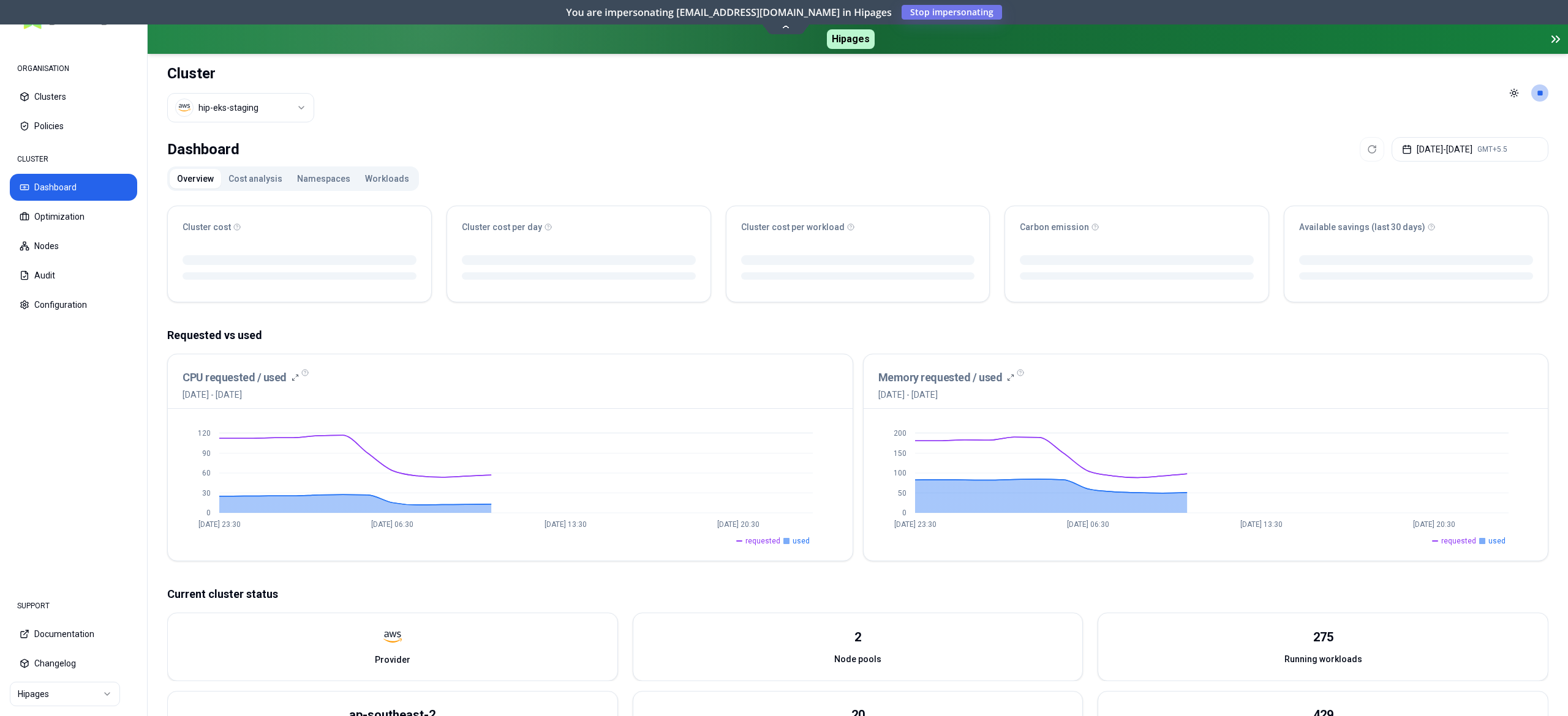
click at [388, 182] on button "Workloads" at bounding box center [387, 178] width 59 height 20
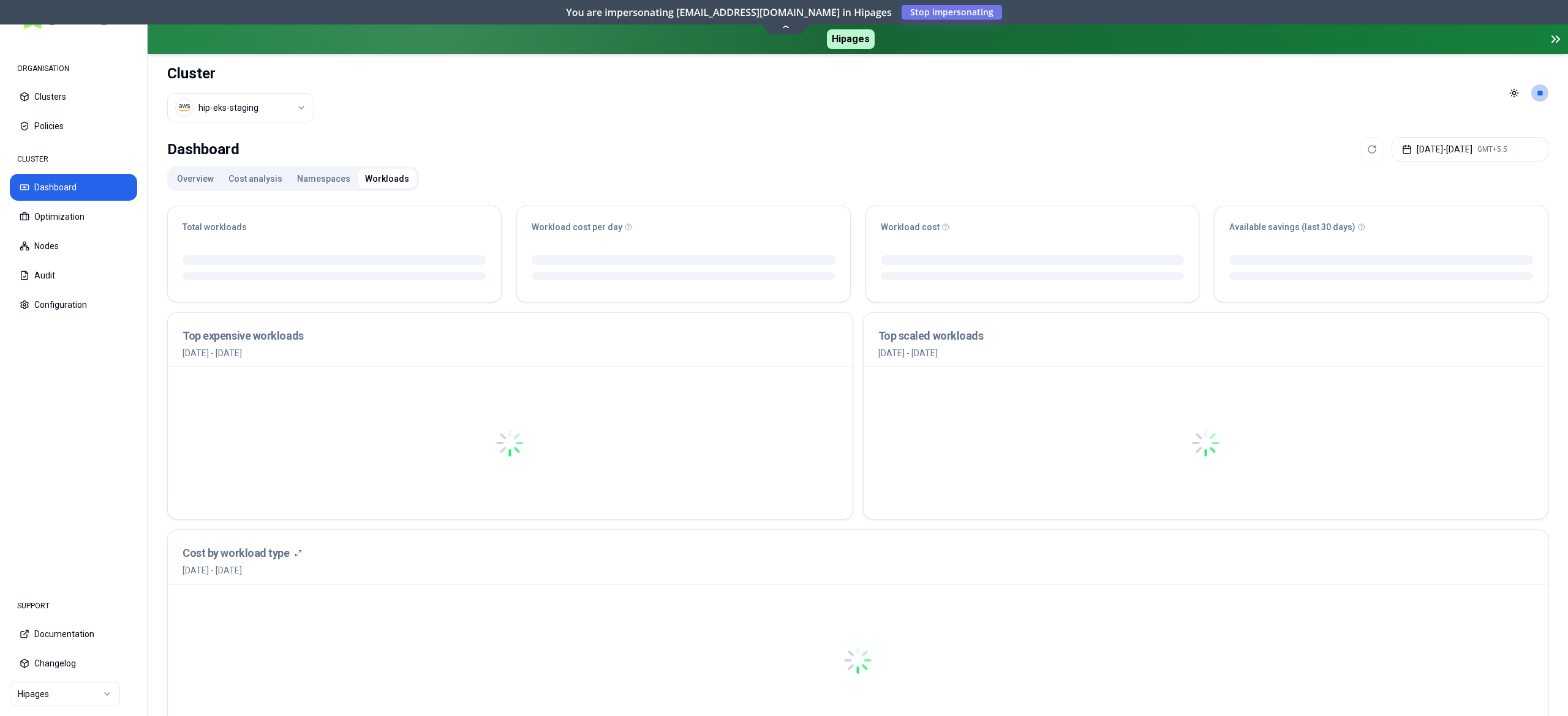
click at [76, 201] on div "CLUSTER Dashboard Optimization Nodes Audit Configuration" at bounding box center [73, 232] width 127 height 171
click at [81, 208] on button "Optimization" at bounding box center [73, 216] width 127 height 27
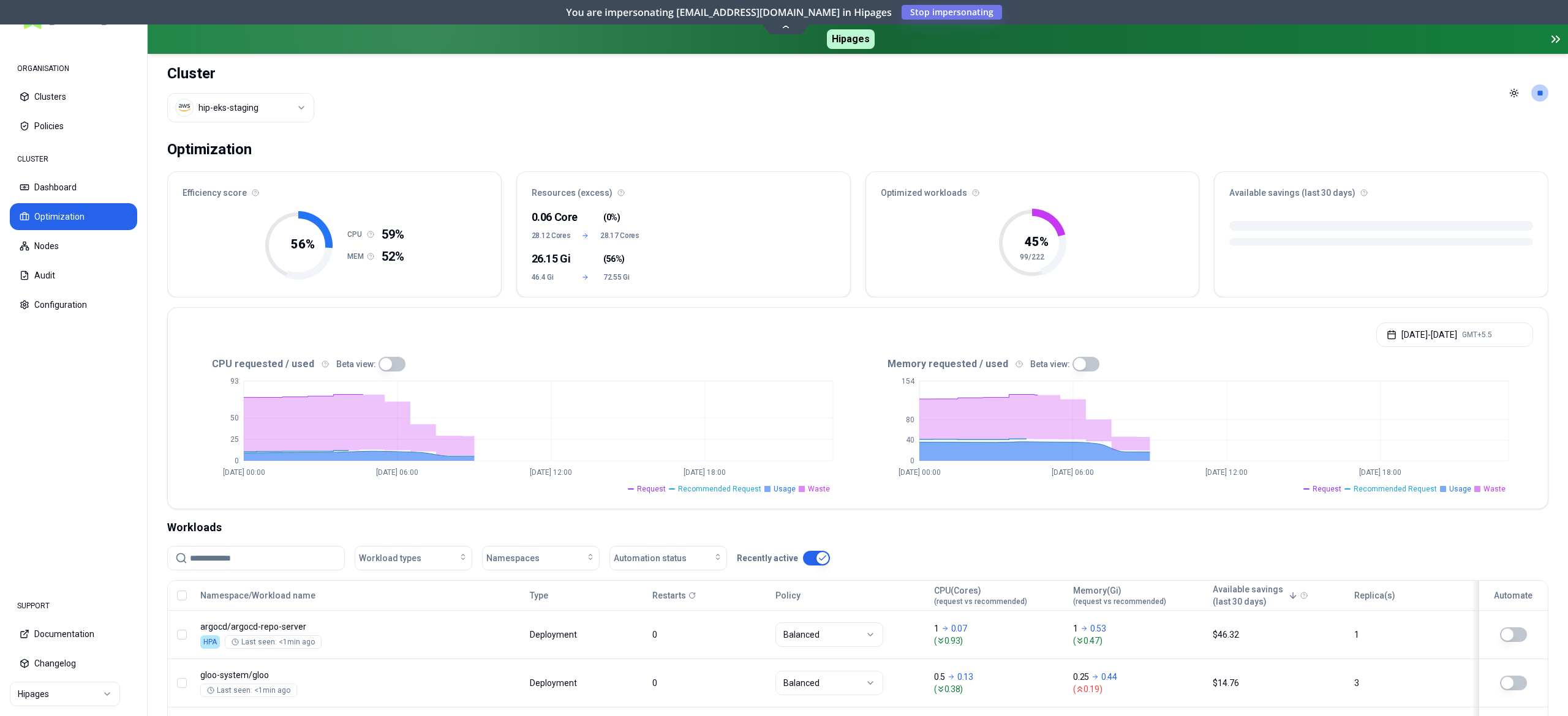
click at [394, 362] on button "button" at bounding box center [392, 364] width 27 height 15
type button "on"
click at [1426, 338] on button "Sep 15, 2025 - Sep 15, 2025 GMT+5.5" at bounding box center [1454, 335] width 157 height 25
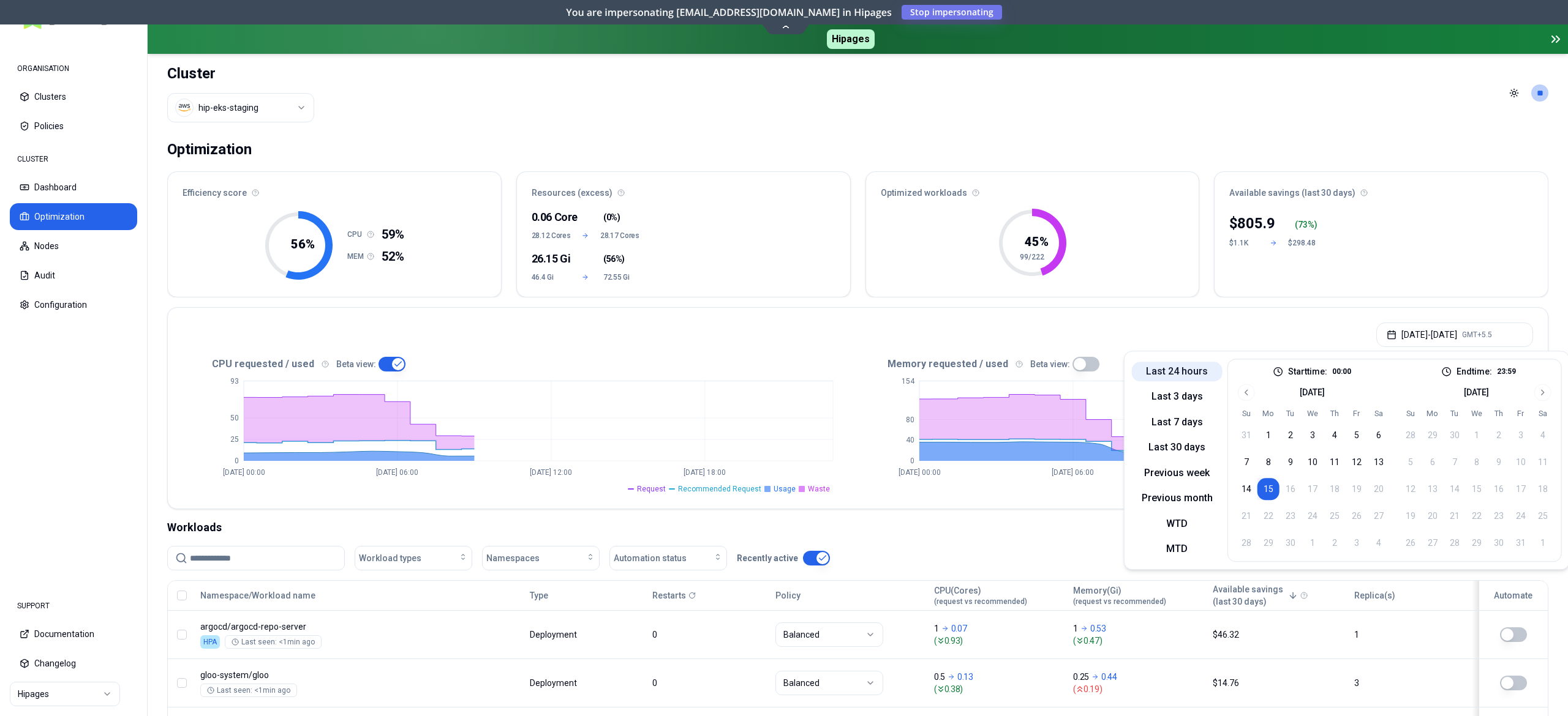
click at [1206, 376] on button "Last 24 hours" at bounding box center [1177, 372] width 91 height 20
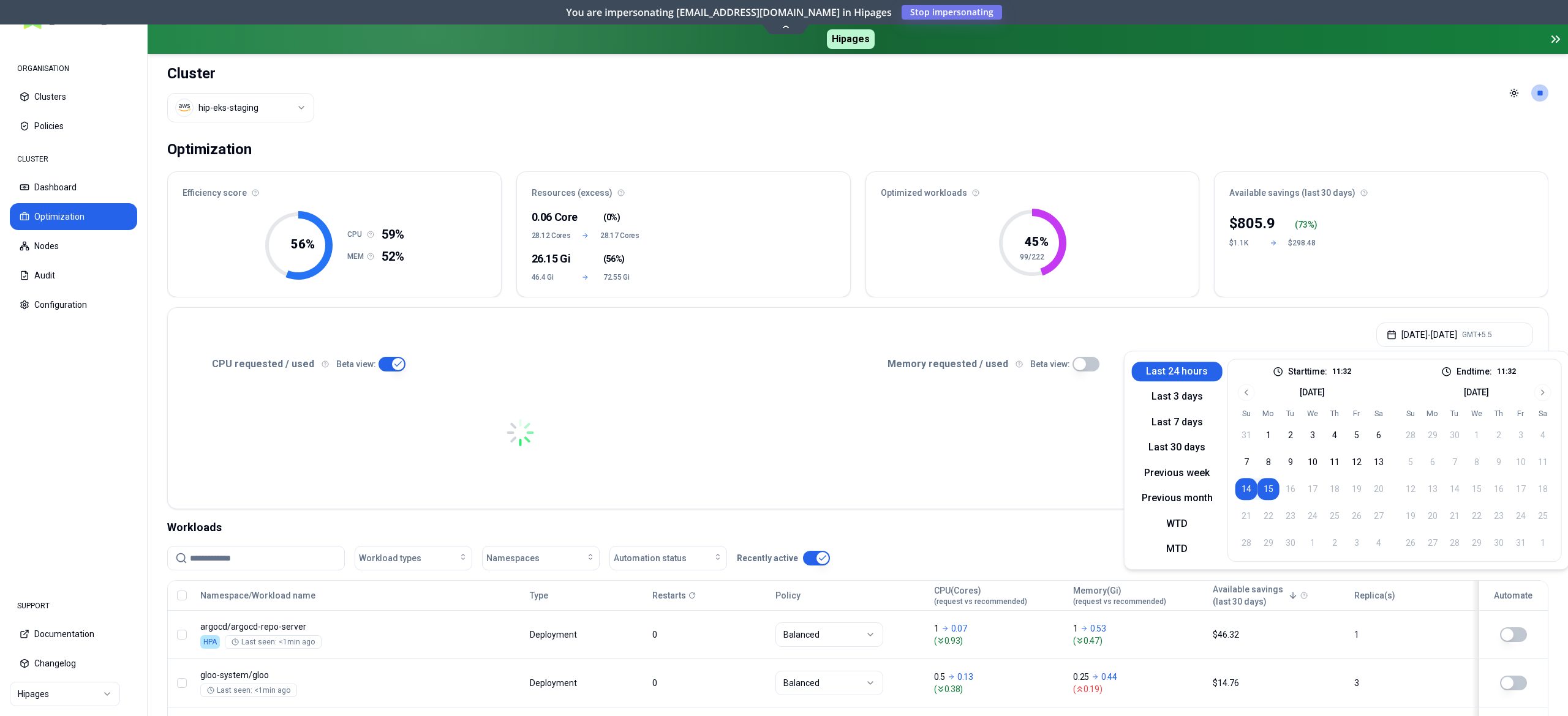
click at [1029, 309] on div "Sep 14, 2025 - Sep 15, 2025 GMT+5.5" at bounding box center [858, 331] width 1380 height 46
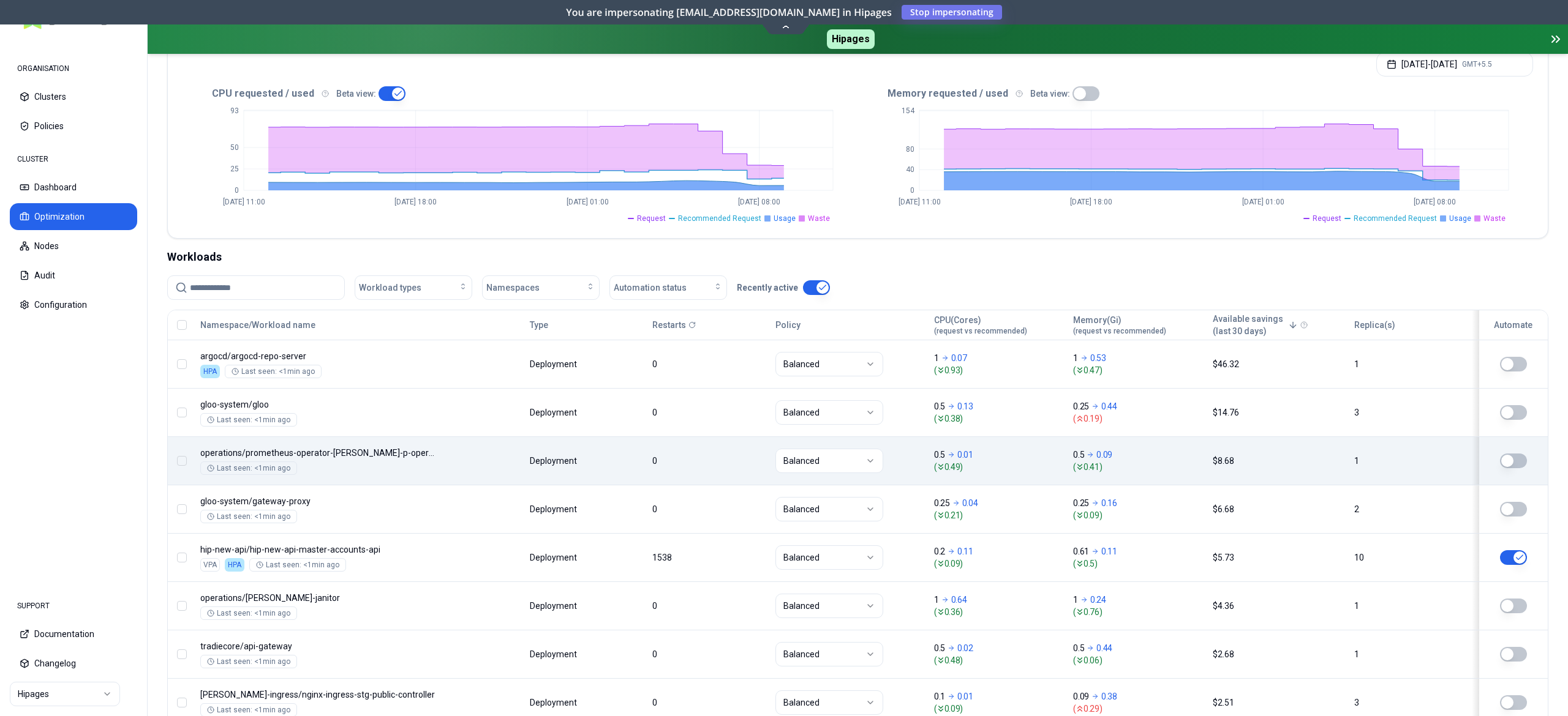
scroll to position [368, 0]
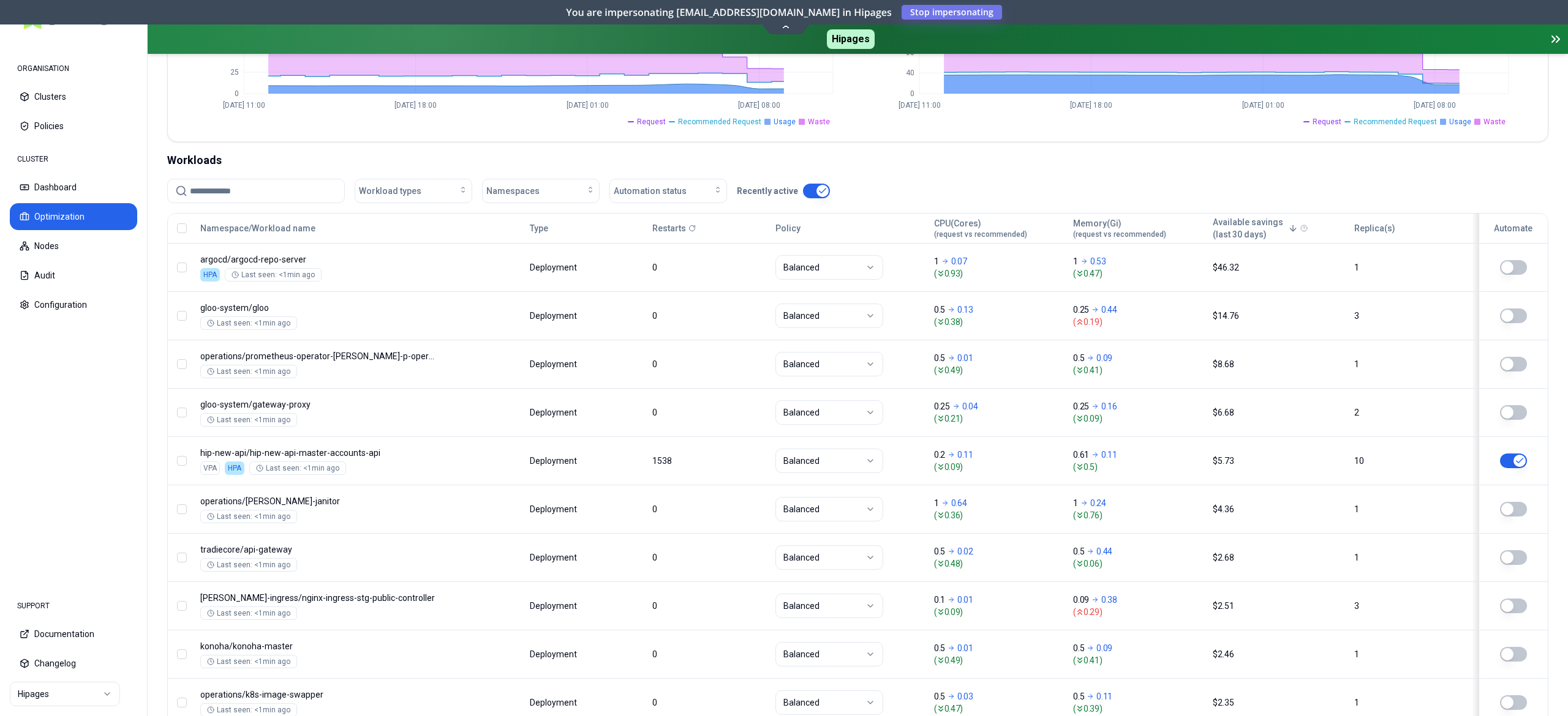
click at [215, 193] on input at bounding box center [263, 191] width 147 height 23
paste input "**********"
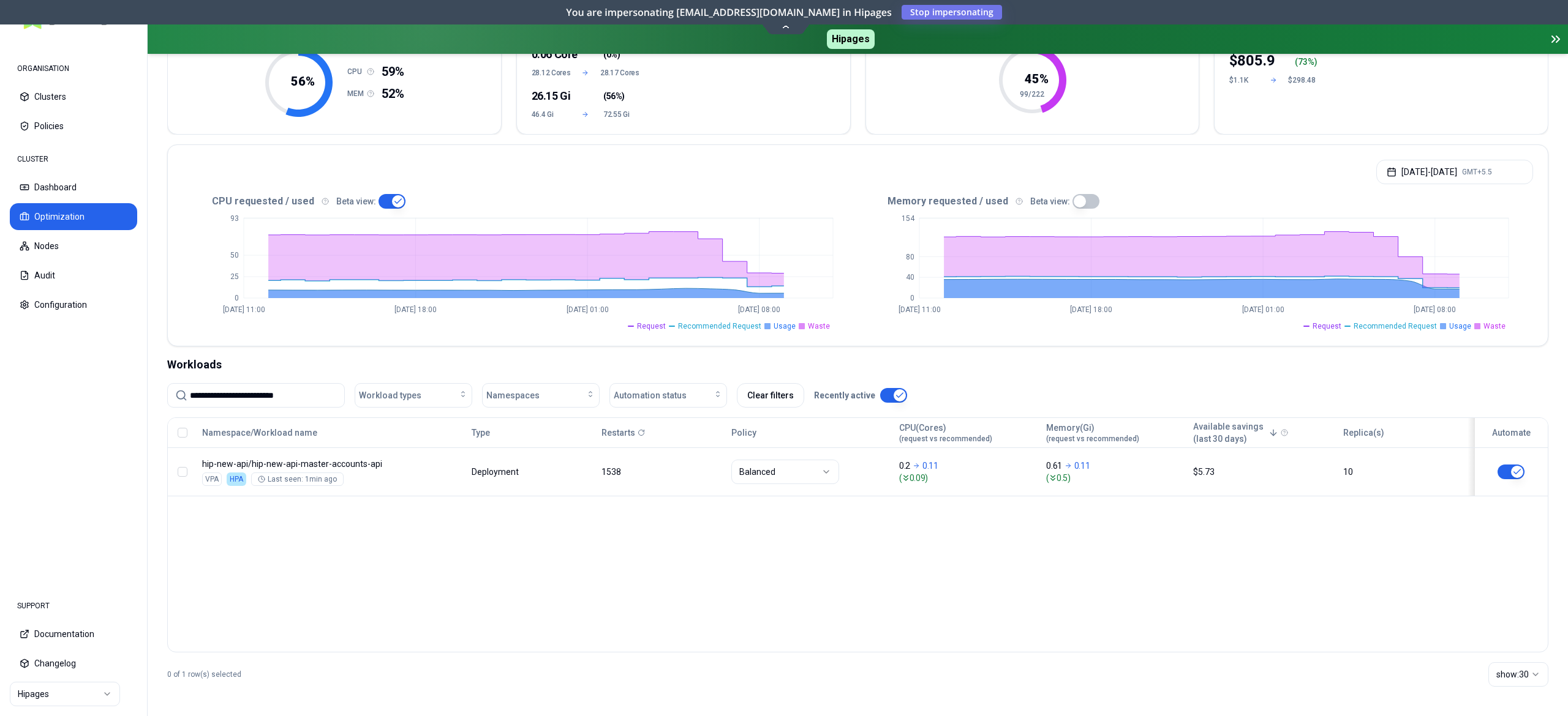
scroll to position [164, 0]
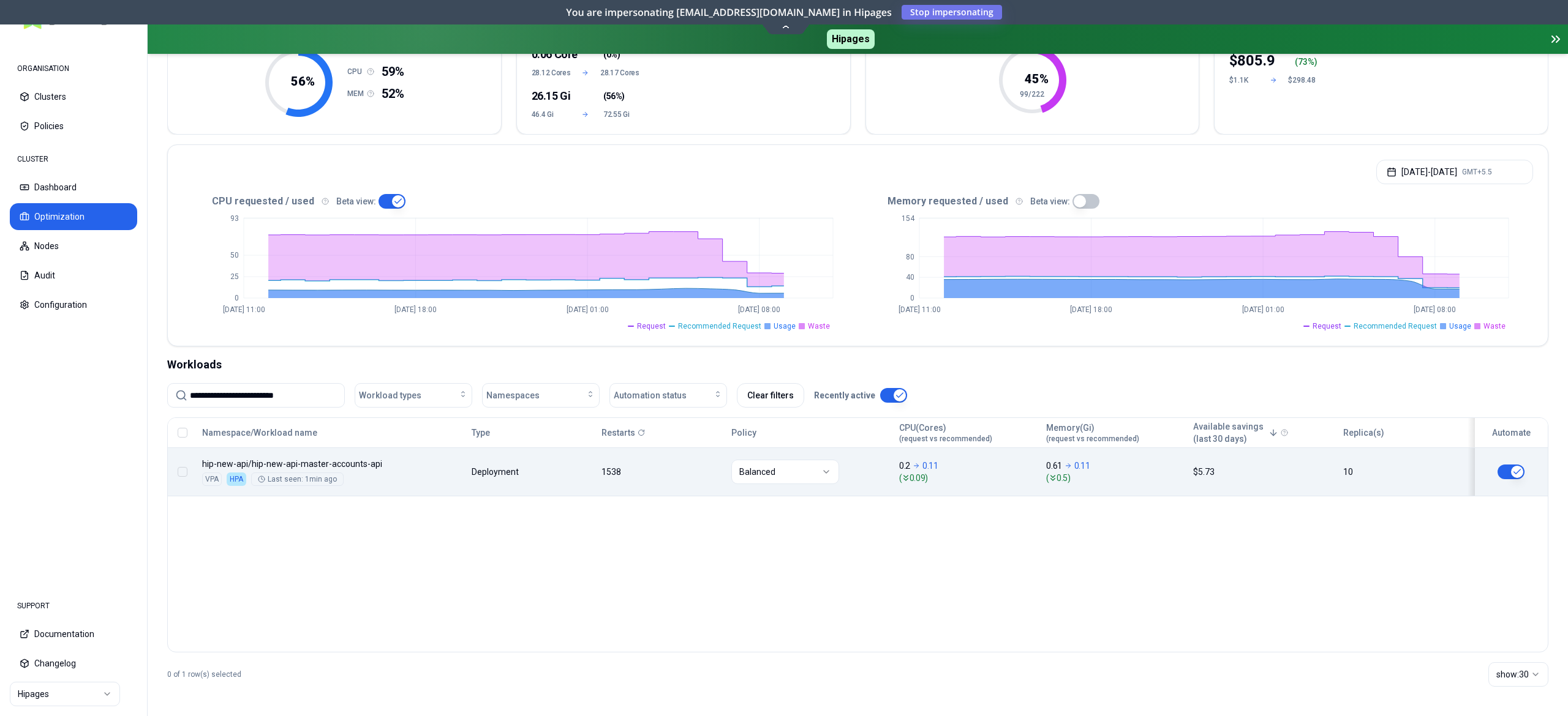
type input "**********"
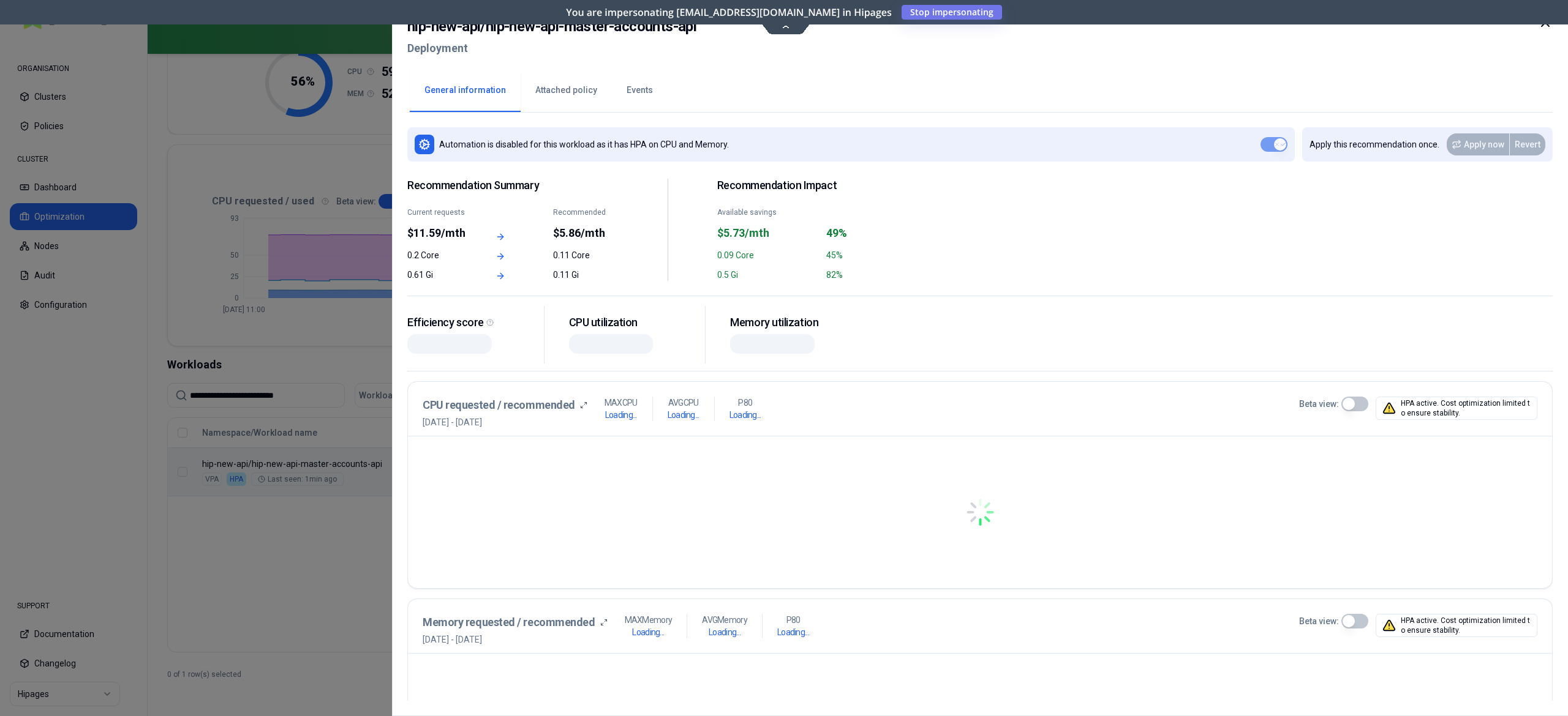
click at [635, 85] on button "Events" at bounding box center [640, 90] width 56 height 43
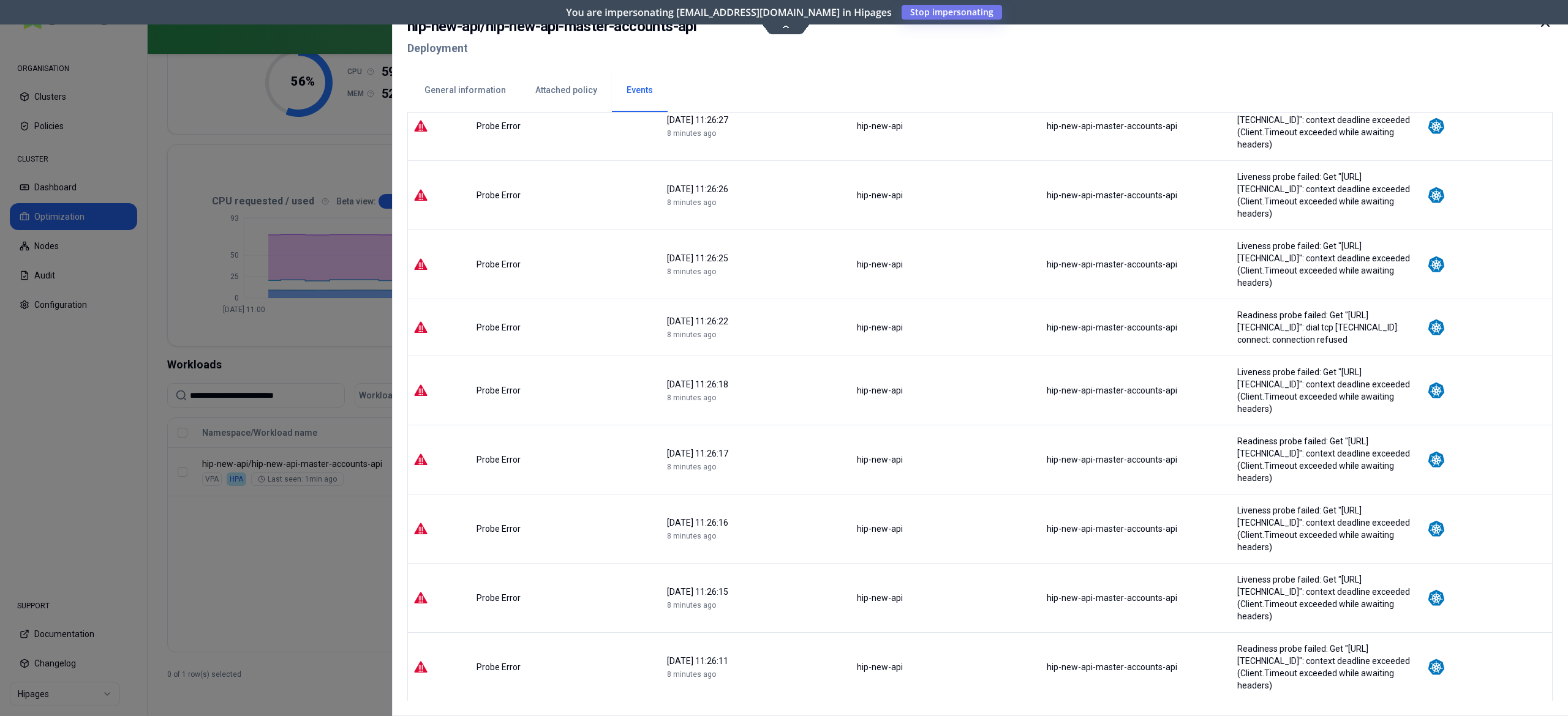
scroll to position [1213, 0]
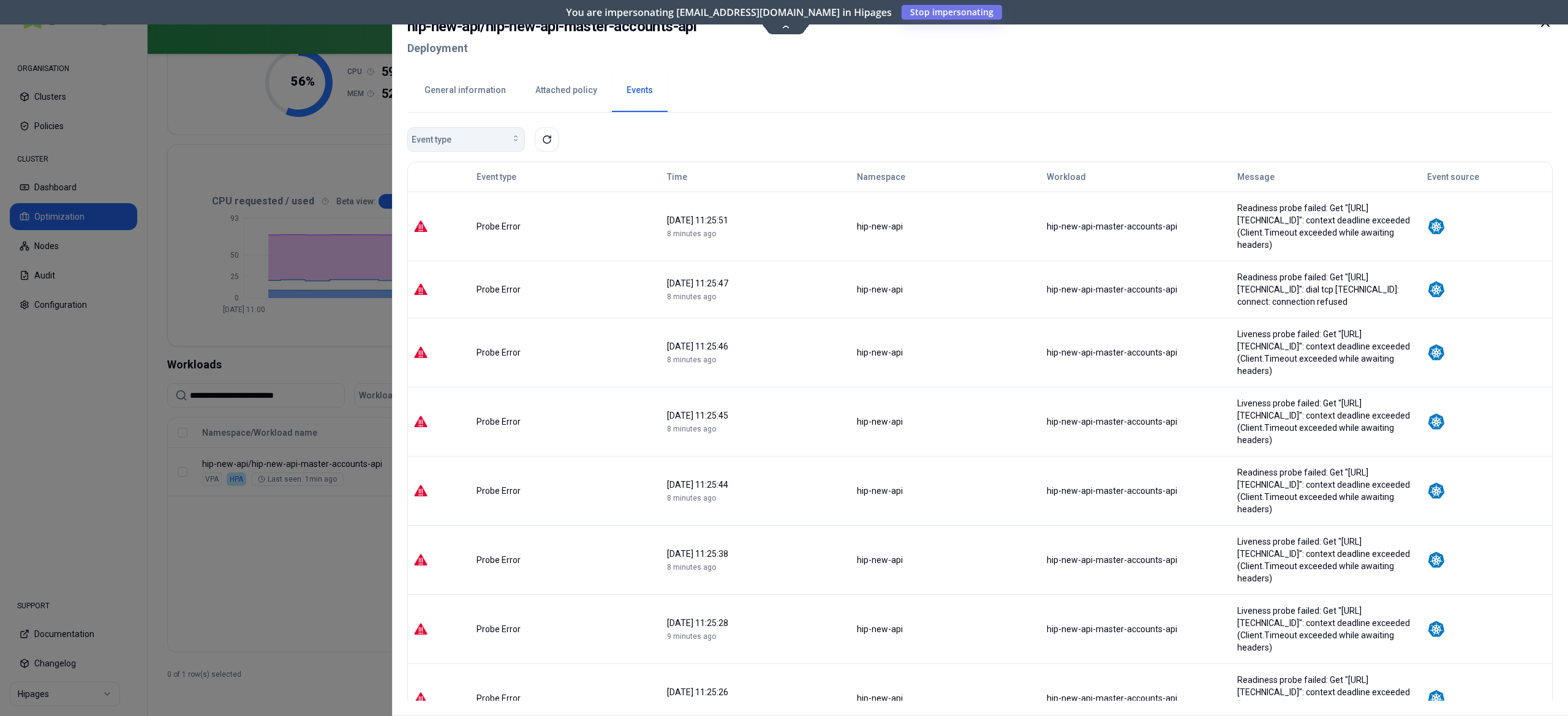
click at [500, 136] on div "Event type" at bounding box center [465, 139] width 109 height 12
click at [464, 227] on span "Pod Unscheduled" at bounding box center [448, 226] width 68 height 12
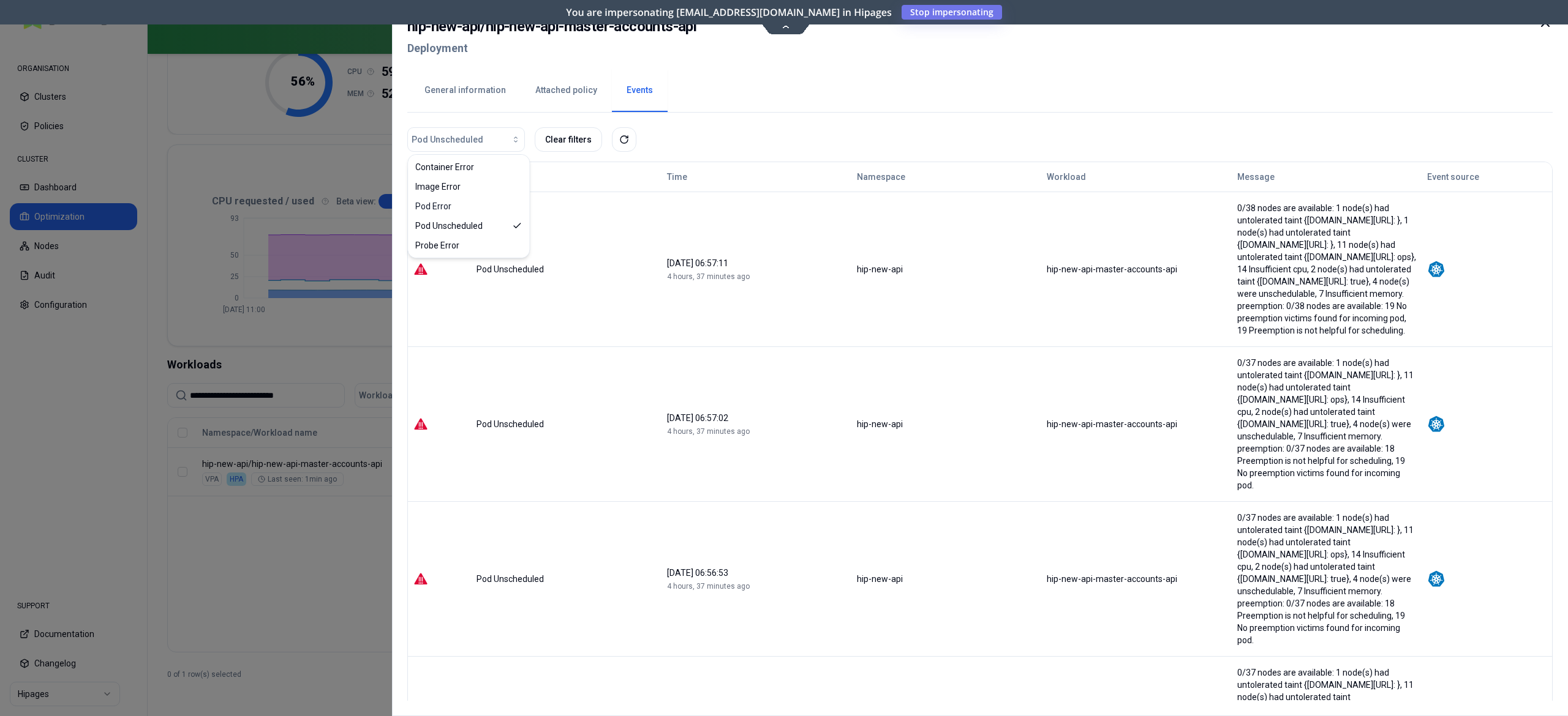
click at [792, 116] on div "Pod Unscheduled Clear filters Event type Time Namespace Workload Message Event …" at bounding box center [979, 407] width 1145 height 588
click at [554, 142] on button "Clear filters" at bounding box center [568, 139] width 68 height 25
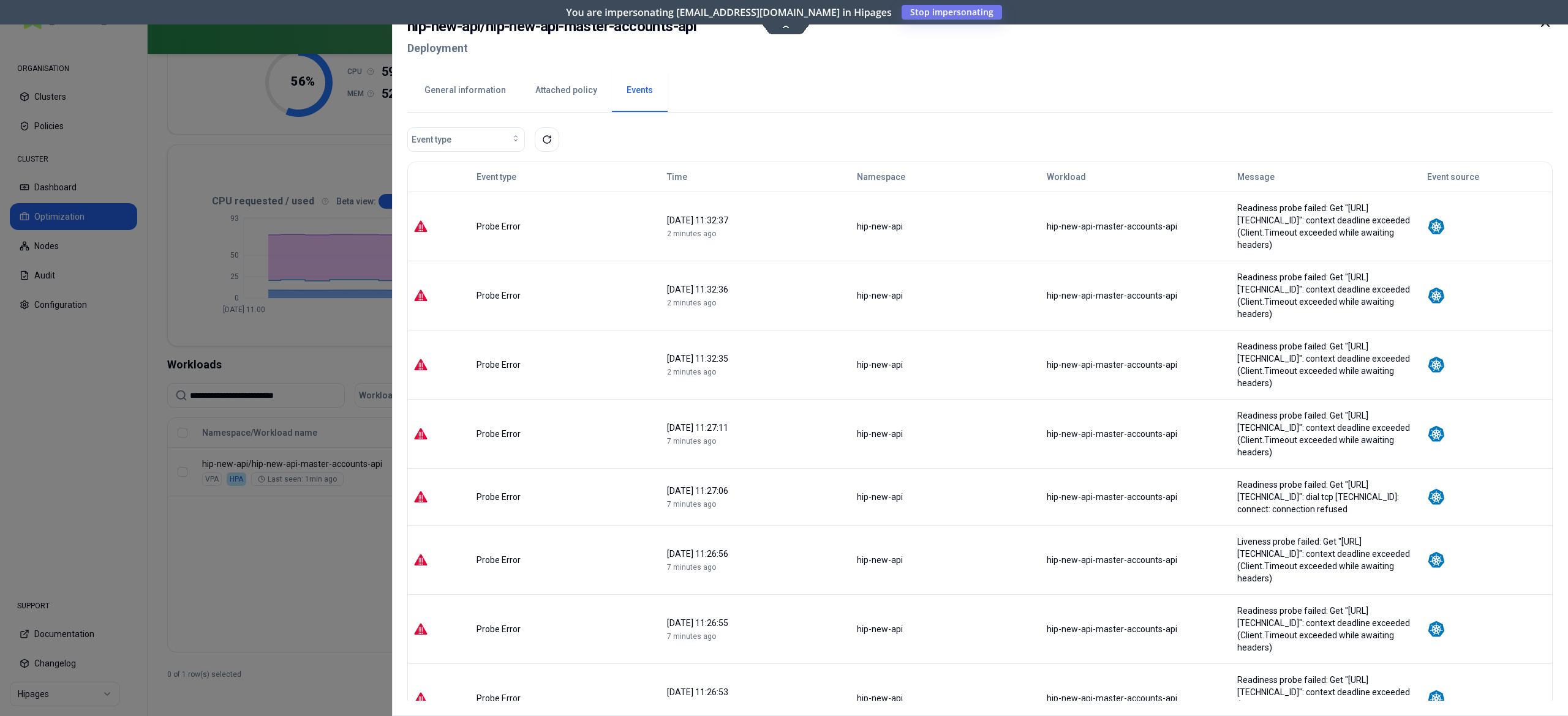
click at [362, 293] on div at bounding box center [784, 358] width 1568 height 716
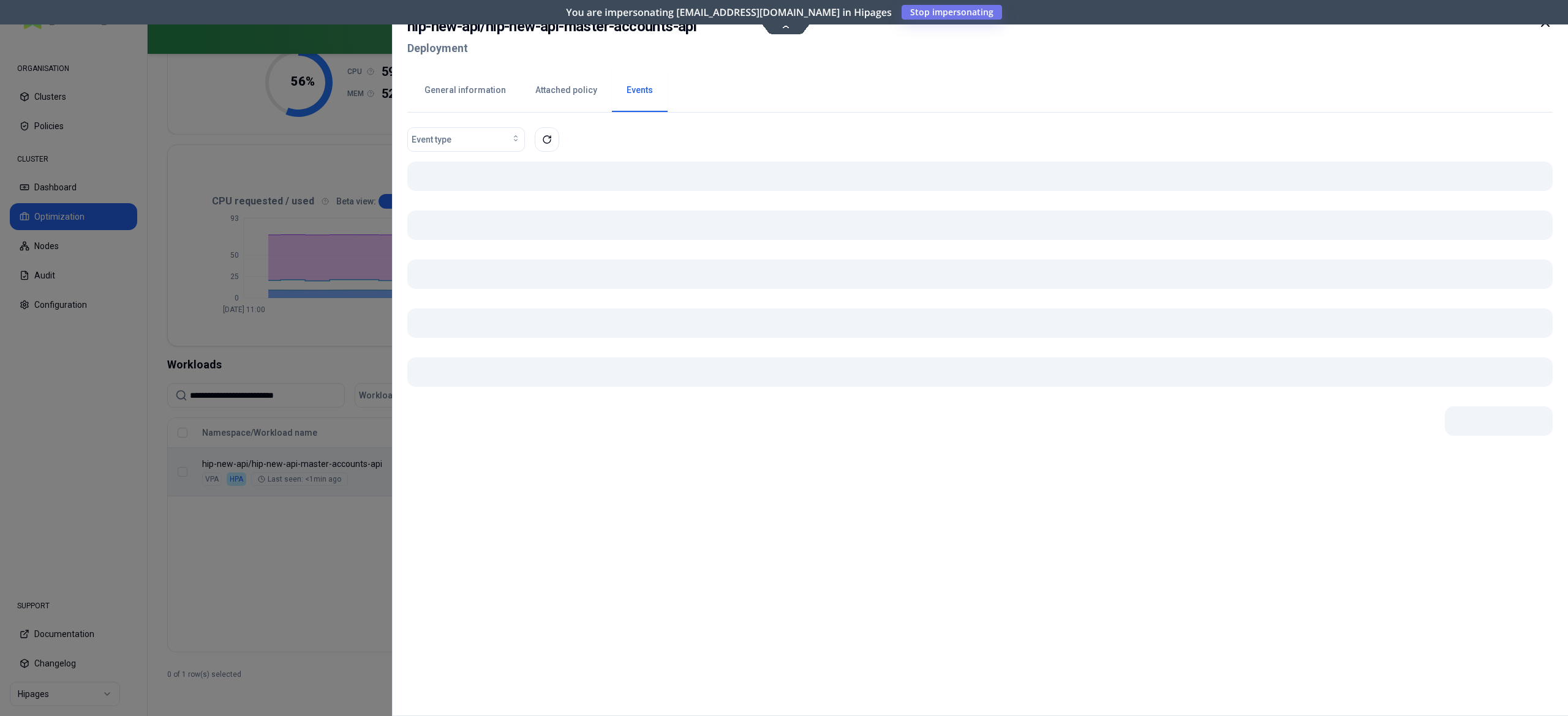
click at [557, 465] on body "**********" at bounding box center [784, 358] width 1568 height 716
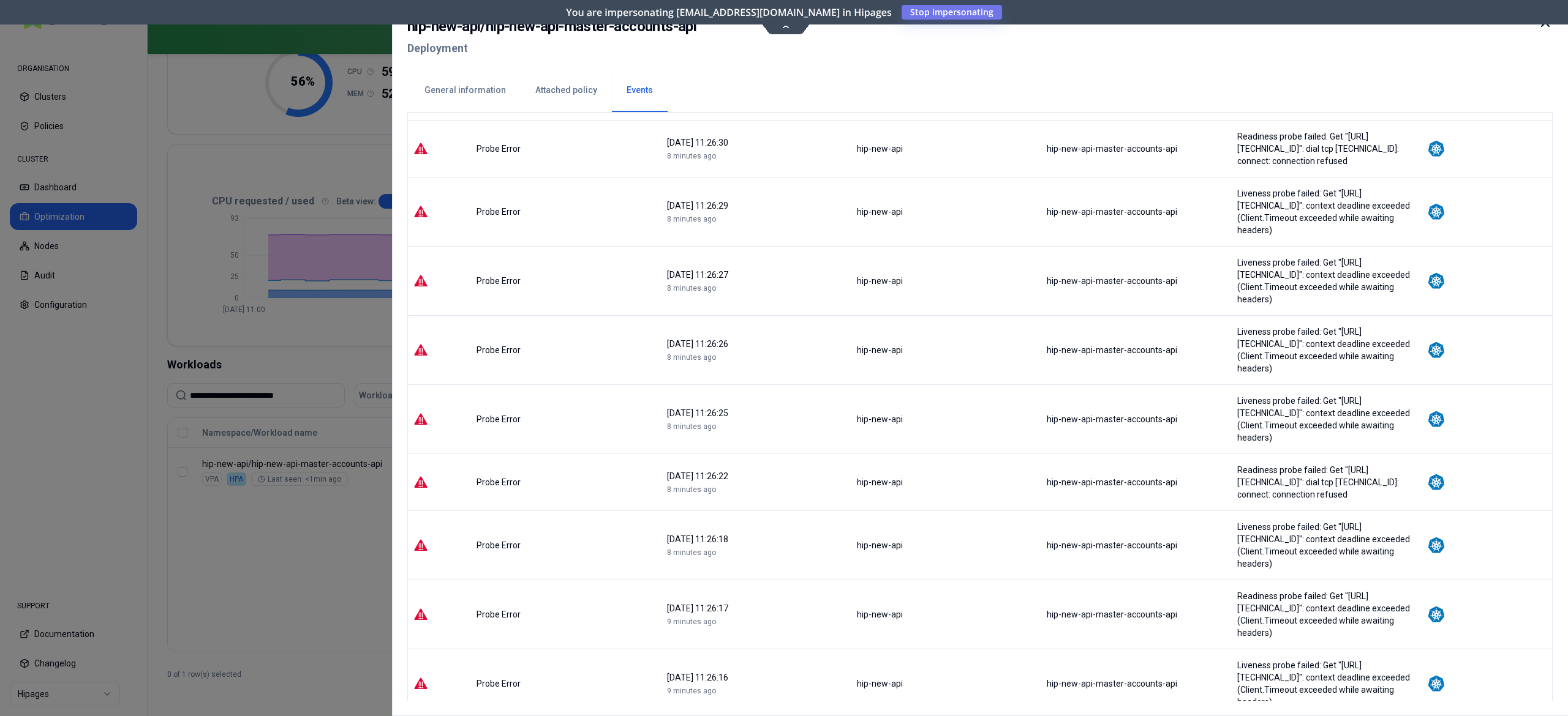
scroll to position [1213, 0]
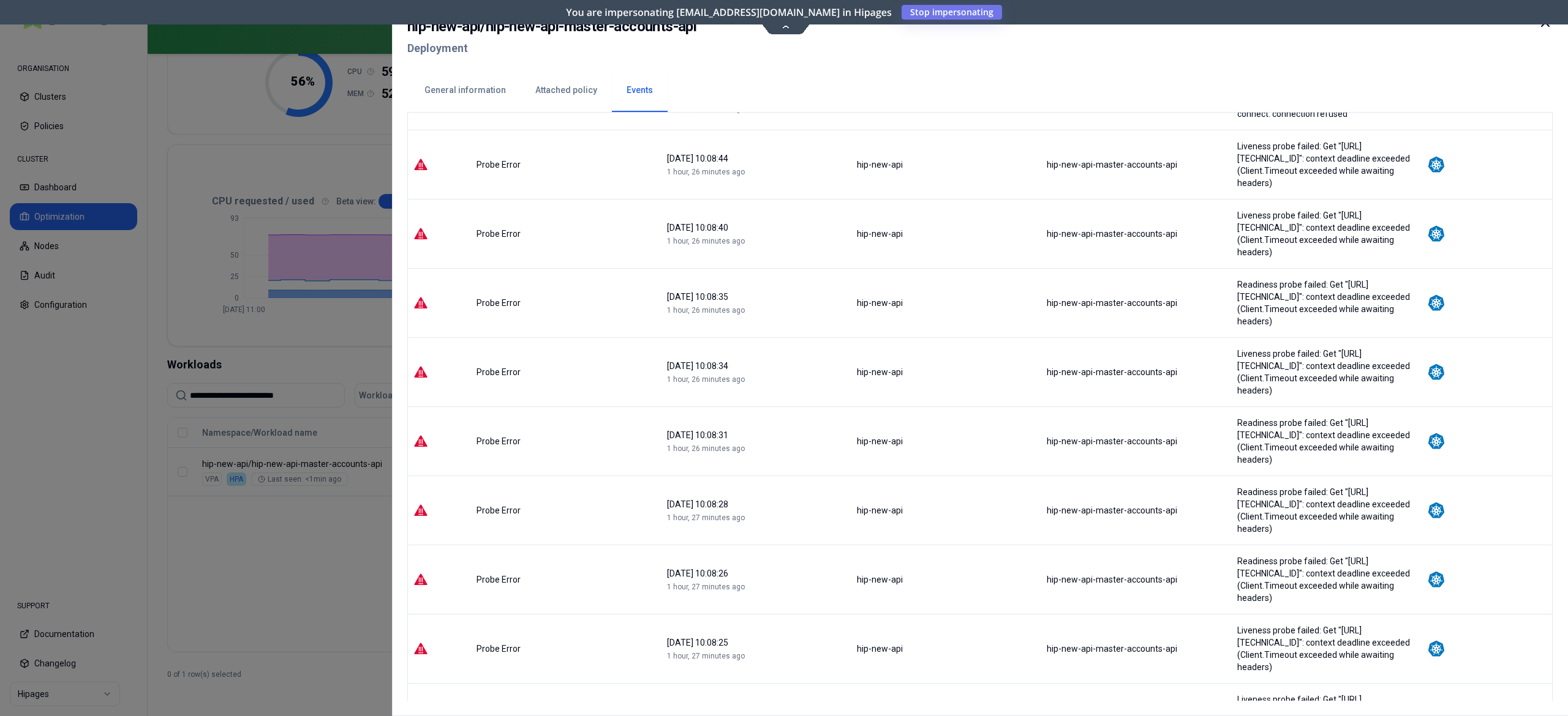
scroll to position [1238, 0]
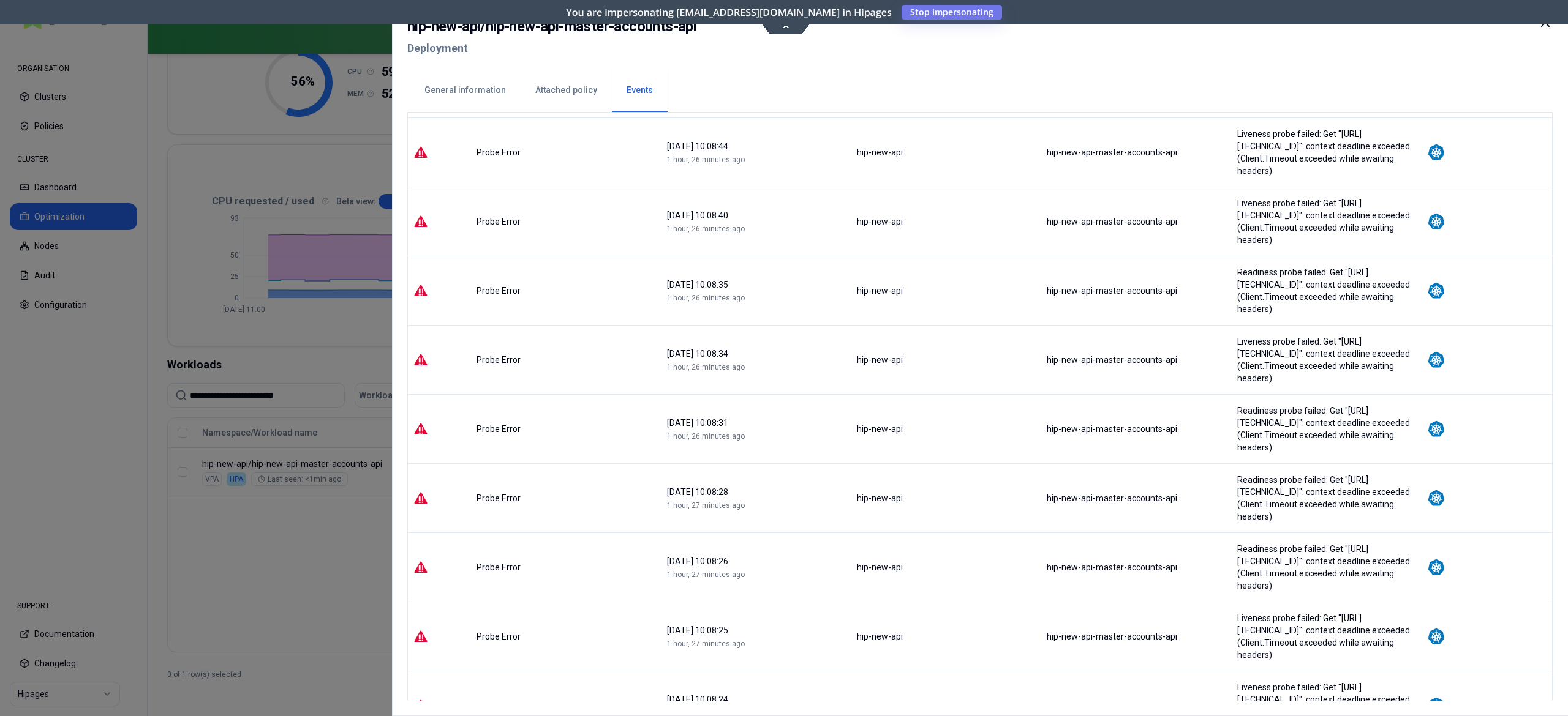
drag, startPoint x: 1385, startPoint y: 682, endPoint x: 1203, endPoint y: 670, distance: 182.4
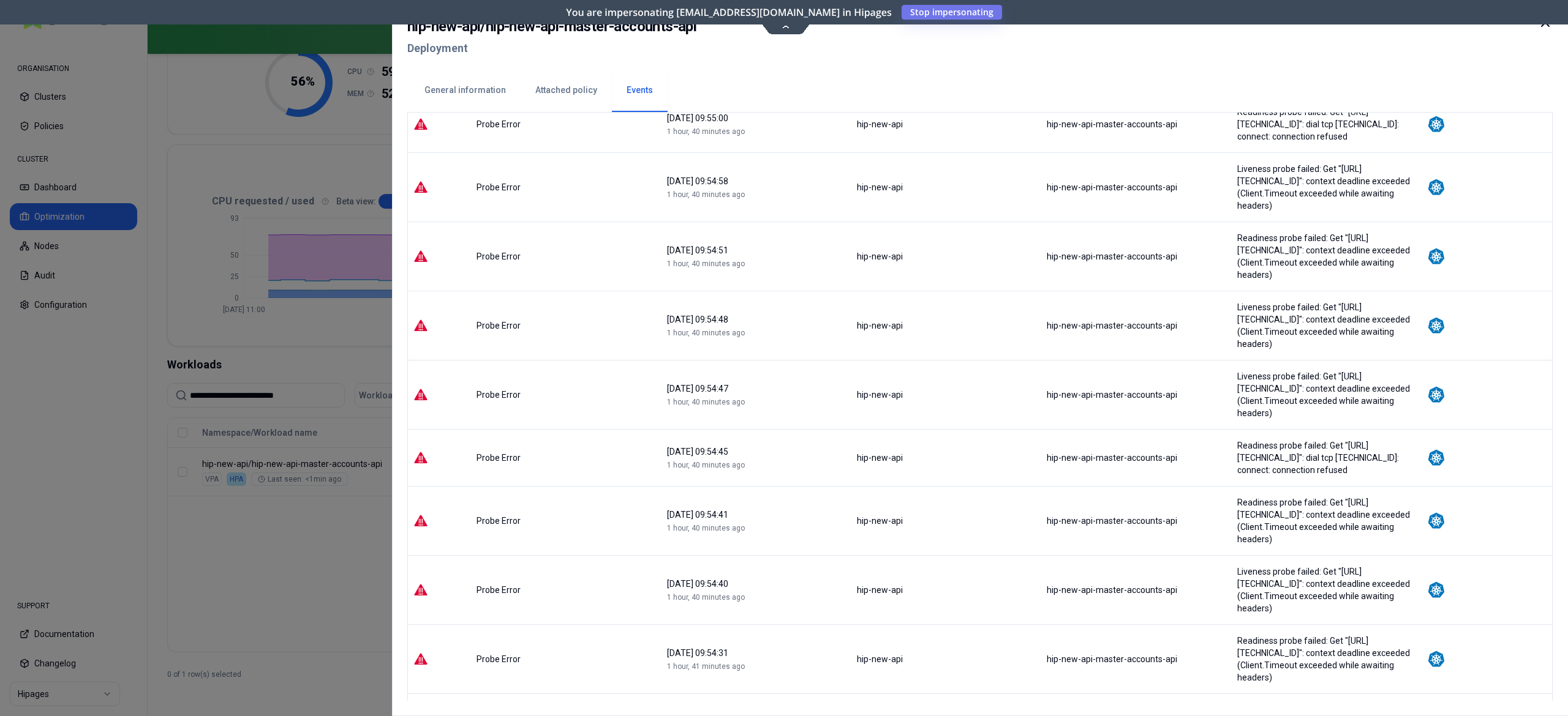
scroll to position [1213, 0]
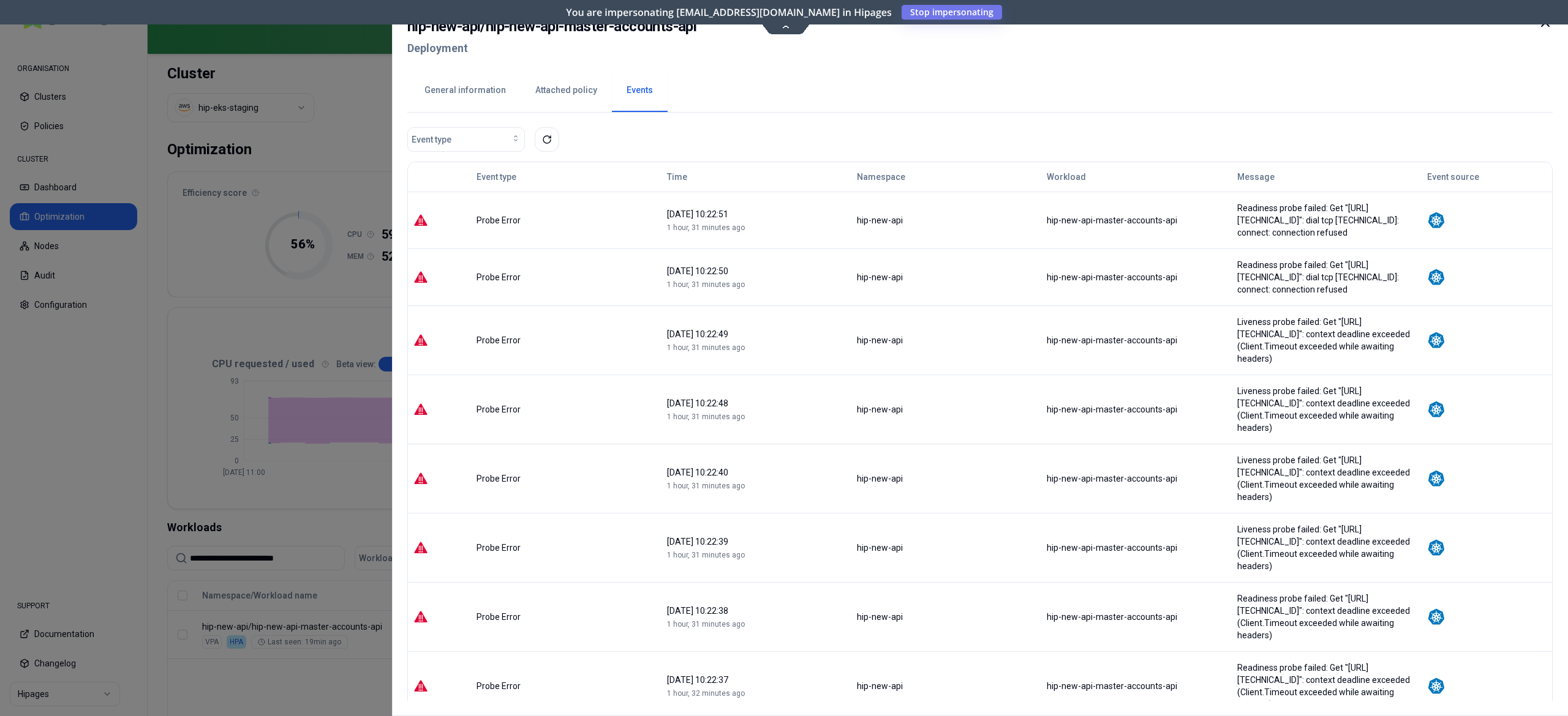
scroll to position [164, 0]
